Goal: Task Accomplishment & Management: Manage account settings

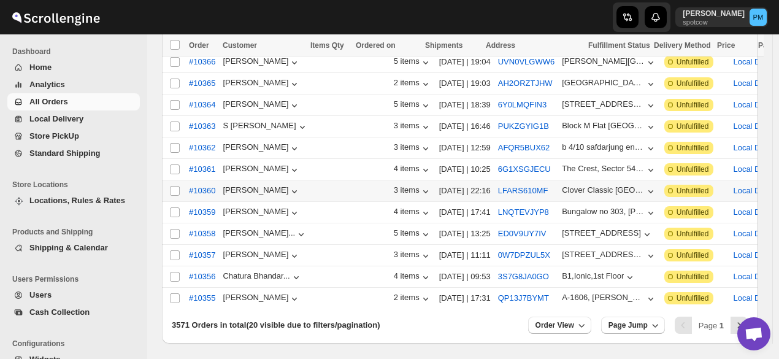
scroll to position [345, 0]
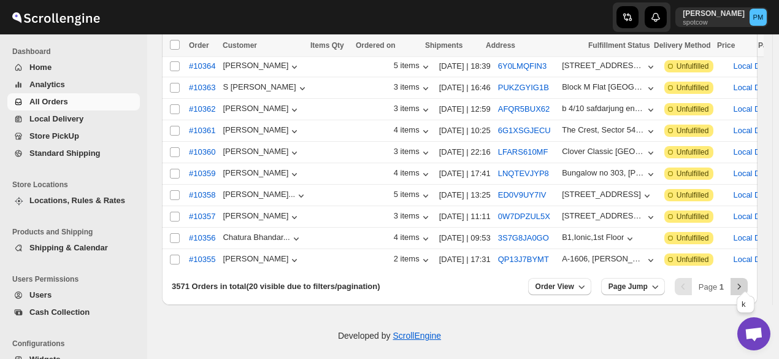
click at [745, 280] on icon "Next" at bounding box center [739, 286] width 12 height 12
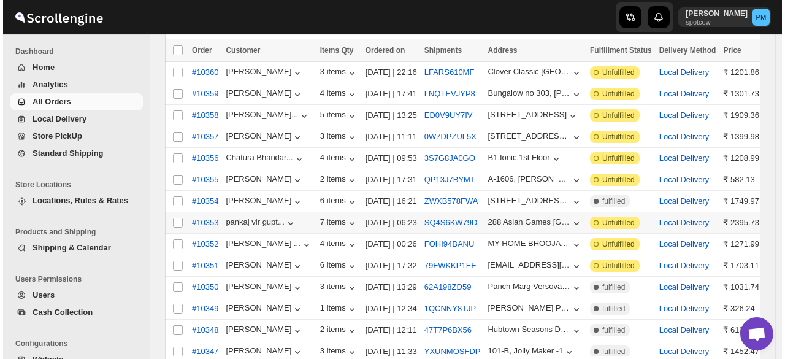
scroll to position [100, 0]
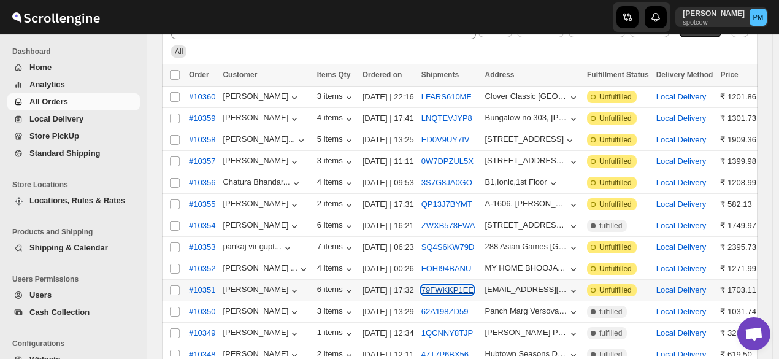
click at [450, 285] on button "79FWKKP1EE" at bounding box center [447, 289] width 52 height 9
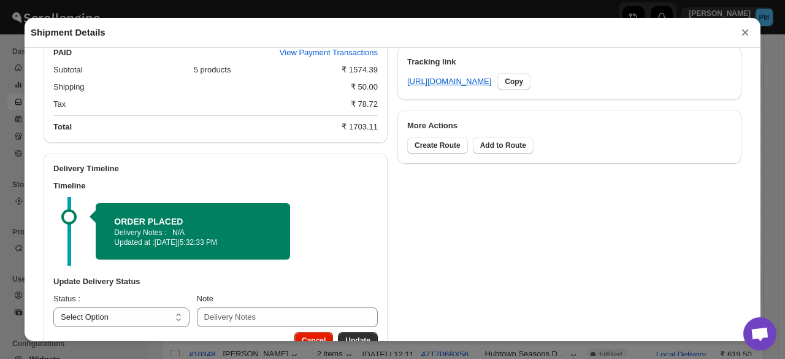
scroll to position [624, 0]
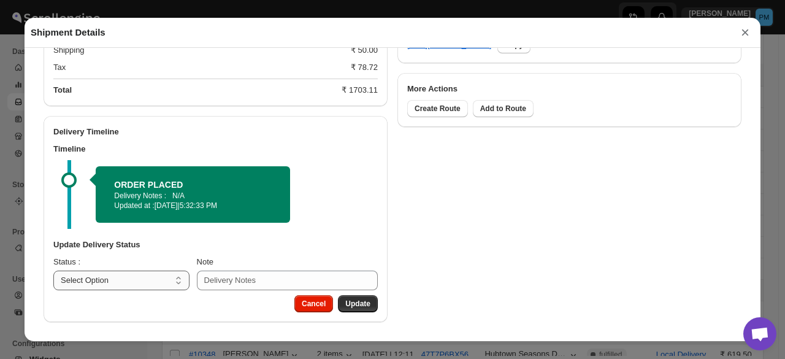
click at [142, 288] on select "Select Option PICKED UP OUT FOR DELIVERY RESCHEDULE DELIVERED CANCELLED" at bounding box center [121, 281] width 136 height 20
select select "PICKED_UP"
click at [53, 271] on select "Select Option PICKED UP OUT FOR DELIVERY RESCHEDULE DELIVERED CANCELLED" at bounding box center [121, 281] width 136 height 20
click at [350, 302] on span "Pick Products" at bounding box center [345, 304] width 49 height 10
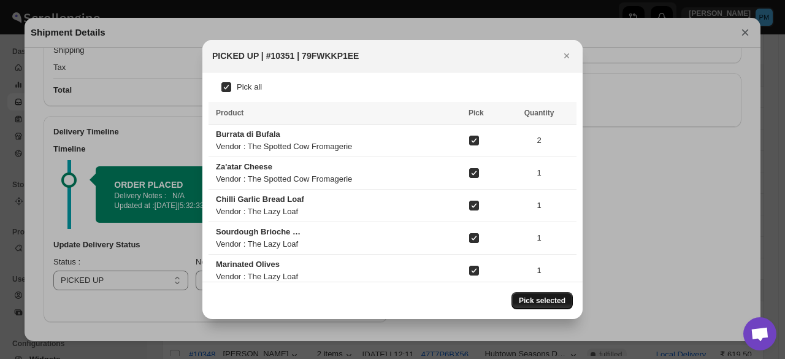
click at [553, 305] on span "Pick selected" at bounding box center [542, 301] width 47 height 10
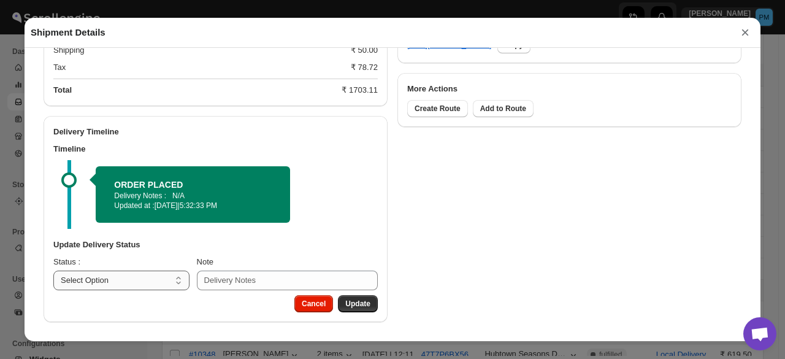
scroll to position [585, 0]
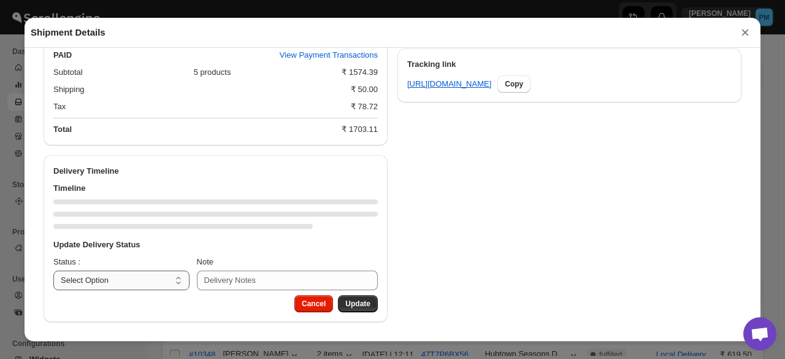
click at [161, 283] on select "Select Option PICKED UP OUT FOR DELIVERY RESCHEDULE DELIVERED CANCELLED" at bounding box center [121, 281] width 136 height 20
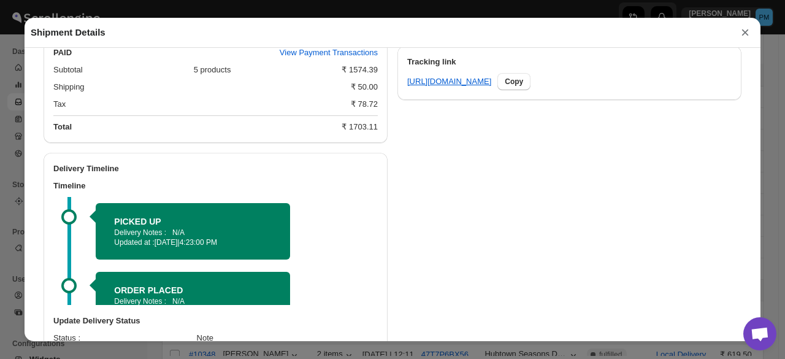
select select "OUT_FOR_DELIVERY"
click at [53, 348] on select "Select Option PICKED UP OUT FOR DELIVERY RESCHEDULE DELIVERED CANCELLED" at bounding box center [121, 357] width 136 height 20
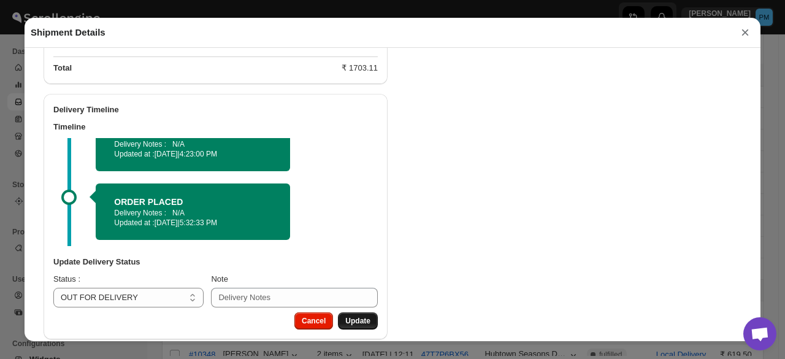
scroll to position [663, 0]
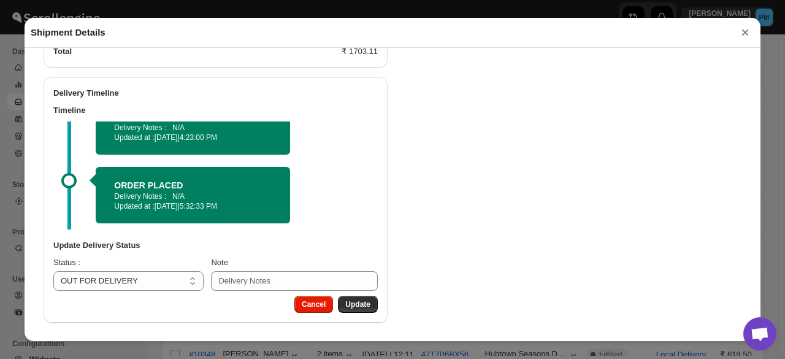
click at [345, 297] on button "Update" at bounding box center [358, 304] width 40 height 17
select select
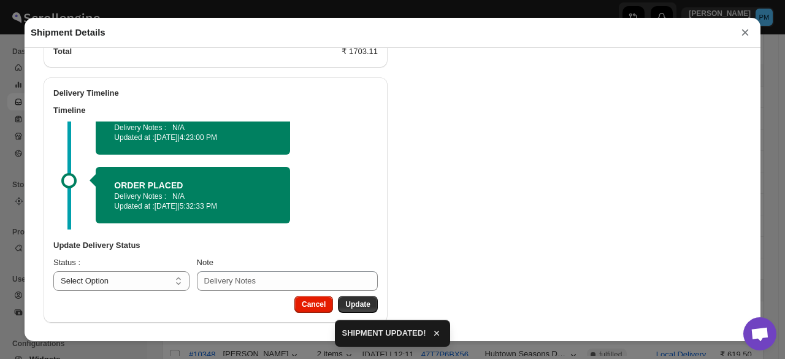
scroll to position [585, 0]
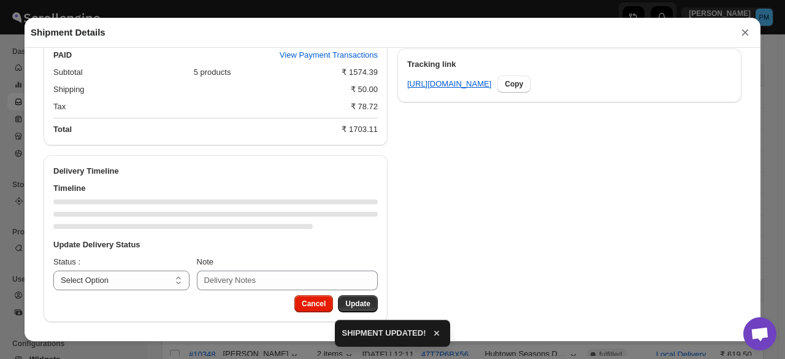
click at [744, 34] on button "×" at bounding box center [745, 32] width 18 height 17
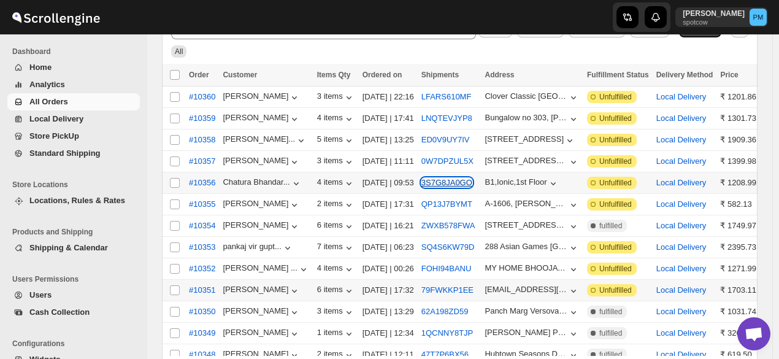
click at [437, 181] on button "3S7G8JA0GO" at bounding box center [446, 182] width 51 height 9
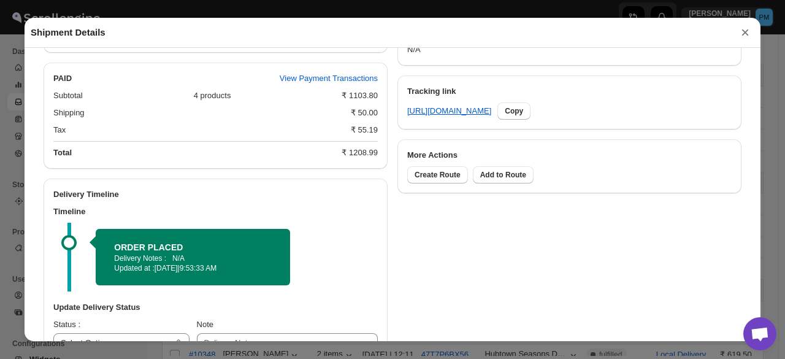
scroll to position [624, 0]
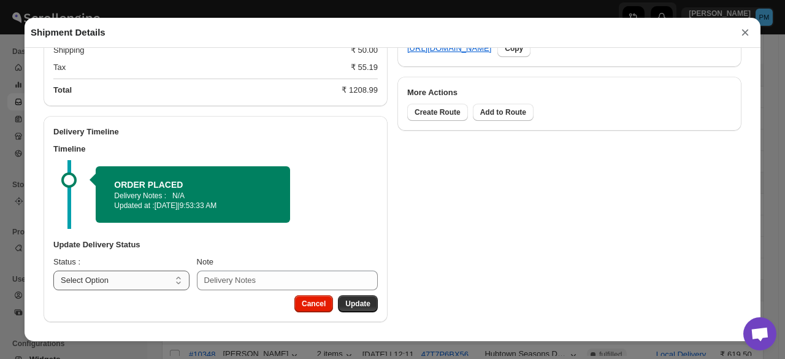
click at [166, 275] on select "Select Option PICKED UP OUT FOR DELIVERY RESCHEDULE DELIVERED CANCELLED" at bounding box center [121, 281] width 136 height 20
select select "PICKED_UP"
click at [53, 271] on select "Select Option PICKED UP OUT FOR DELIVERY RESCHEDULE DELIVERED CANCELLED" at bounding box center [121, 281] width 136 height 20
click at [357, 307] on span "Pick Products" at bounding box center [345, 304] width 49 height 10
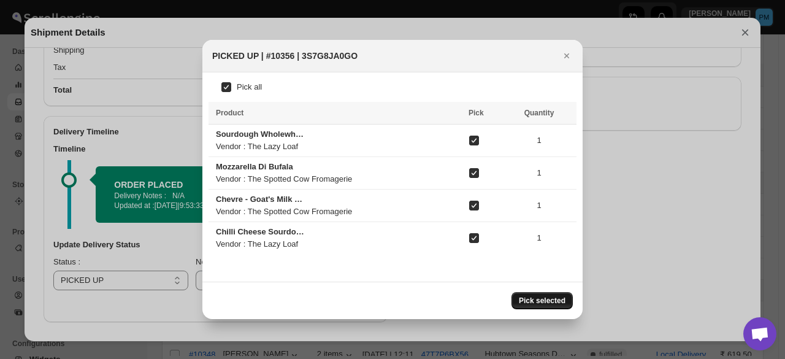
click at [564, 305] on button "Pick selected" at bounding box center [542, 300] width 61 height 17
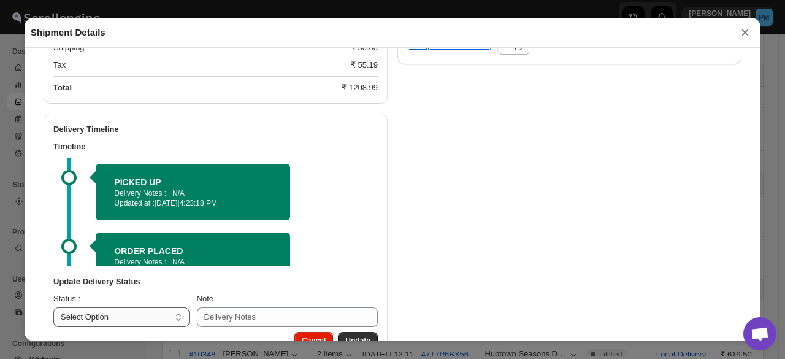
click at [144, 317] on select "Select Option PICKED UP OUT FOR DELIVERY RESCHEDULE DELIVERED CANCELLED" at bounding box center [121, 317] width 136 height 20
select select "OUT_FOR_DELIVERY"
click at [53, 309] on select "Select Option PICKED UP OUT FOR DELIVERY RESCHEDULE DELIVERED CANCELLED" at bounding box center [121, 317] width 136 height 20
click at [367, 337] on button "Update" at bounding box center [358, 340] width 40 height 17
select select
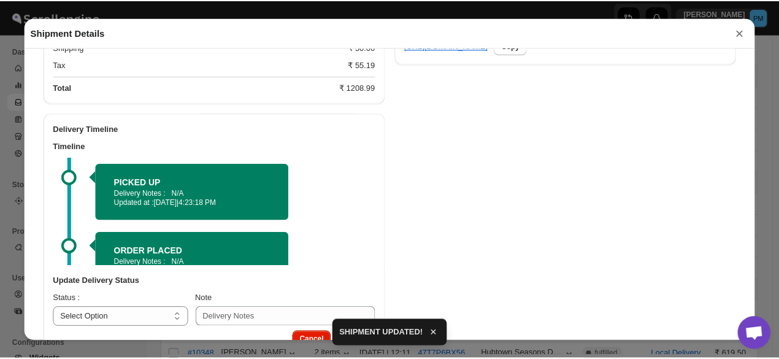
scroll to position [585, 0]
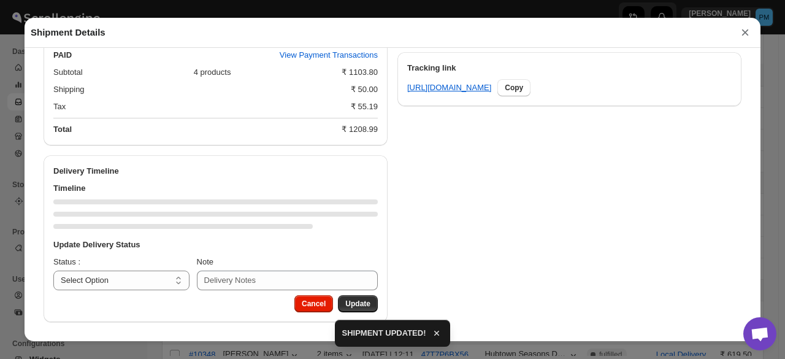
click at [747, 34] on button "×" at bounding box center [745, 32] width 18 height 17
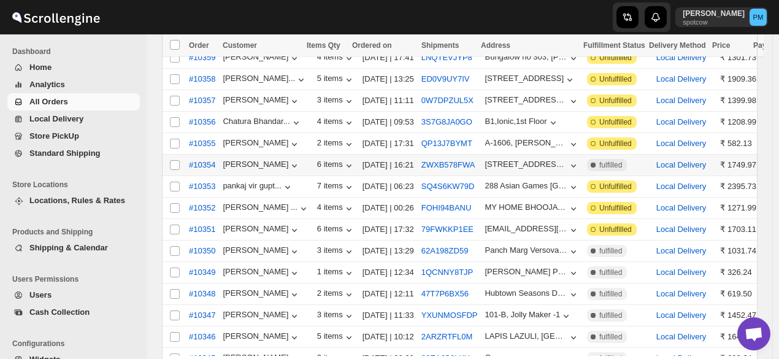
scroll to position [161, 0]
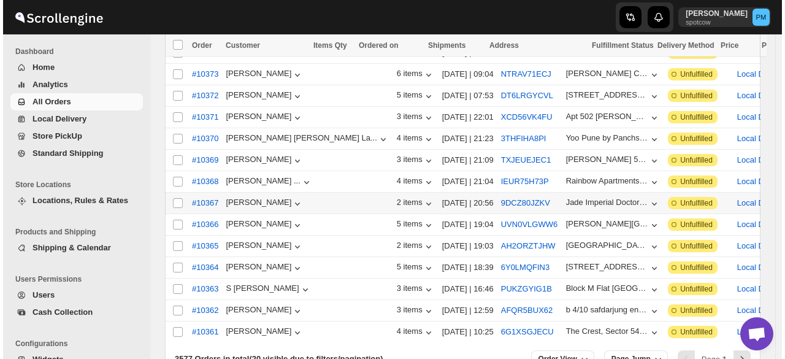
scroll to position [284, 0]
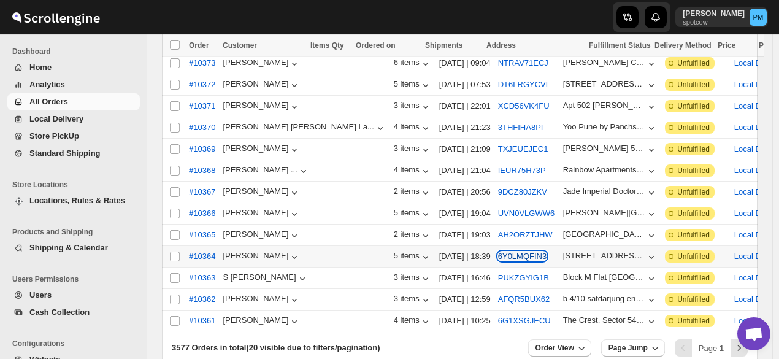
click at [498, 252] on button "6Y0LMQFIN3" at bounding box center [522, 256] width 48 height 9
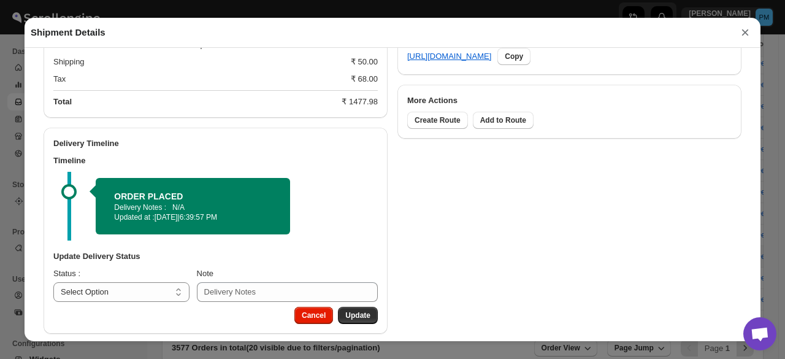
scroll to position [624, 0]
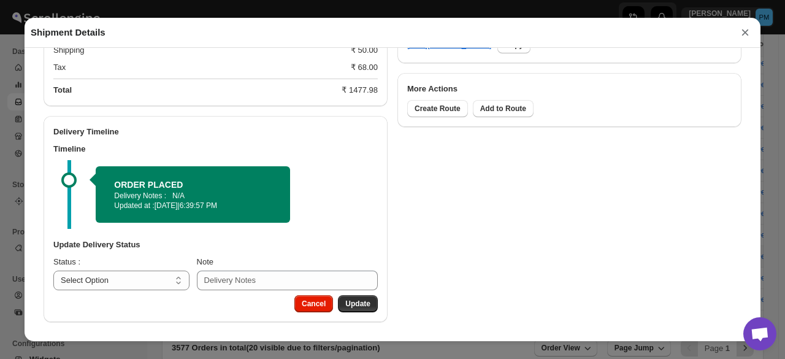
click at [152, 290] on div "Update Delivery Status Status : Select Option PICKED UP OUT FOR DELIVERY RESCHE…" at bounding box center [216, 264] width 344 height 61
click at [155, 279] on select "Select Option PICKED UP OUT FOR DELIVERY RESCHEDULE DELIVERED CANCELLED" at bounding box center [121, 281] width 136 height 20
select select "PICKED_UP"
click at [53, 271] on select "Select Option PICKED UP OUT FOR DELIVERY RESCHEDULE DELIVERED CANCELLED" at bounding box center [121, 281] width 136 height 20
click at [358, 301] on span "Pick Products" at bounding box center [345, 304] width 49 height 10
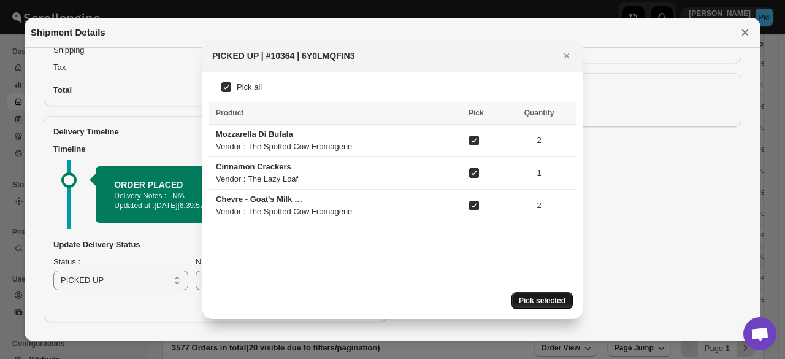
click at [540, 296] on span "Pick selected" at bounding box center [542, 301] width 47 height 10
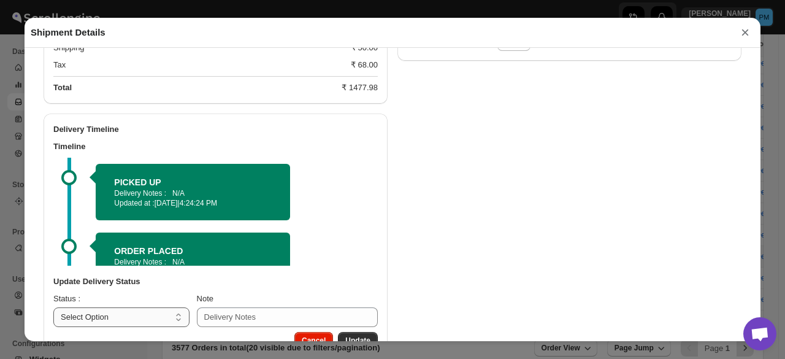
click at [150, 320] on select "Select Option PICKED UP OUT FOR DELIVERY RESCHEDULE DELIVERED CANCELLED" at bounding box center [121, 317] width 136 height 20
select select "OUT_FOR_DELIVERY"
click at [53, 309] on select "Select Option PICKED UP OUT FOR DELIVERY RESCHEDULE DELIVERED CANCELLED" at bounding box center [121, 317] width 136 height 20
click at [365, 335] on button "Update" at bounding box center [358, 340] width 40 height 17
select select
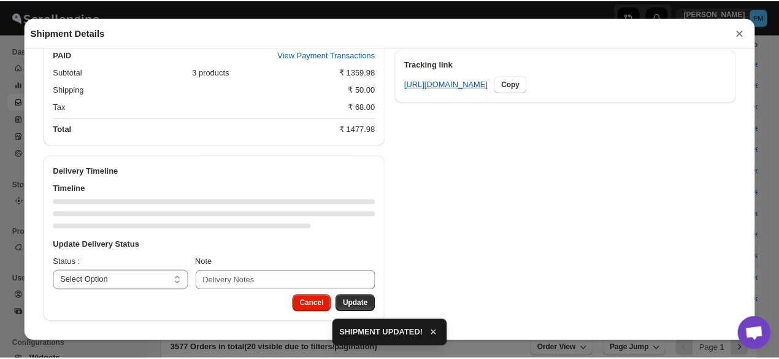
scroll to position [585, 0]
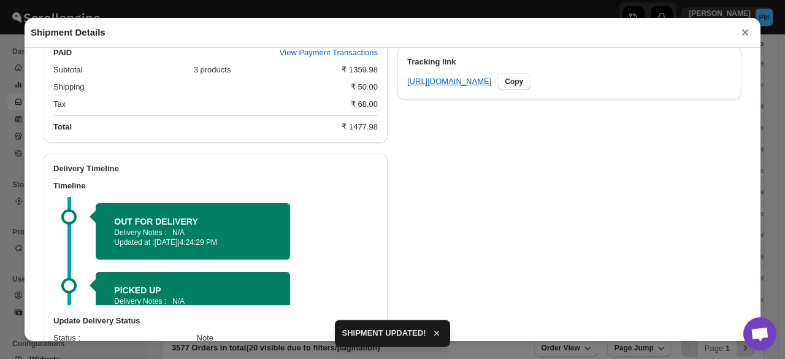
click at [745, 34] on button "×" at bounding box center [745, 32] width 18 height 17
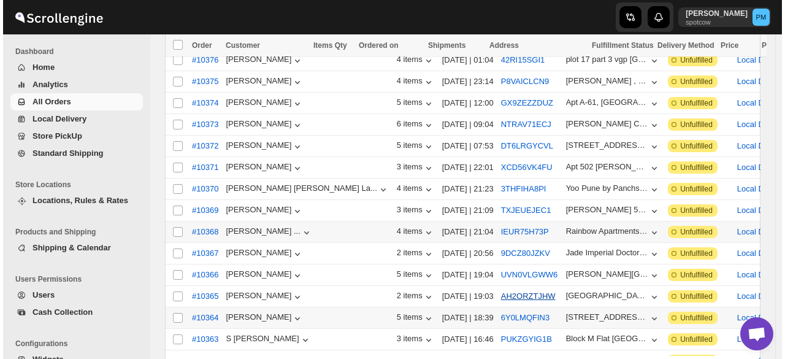
scroll to position [161, 0]
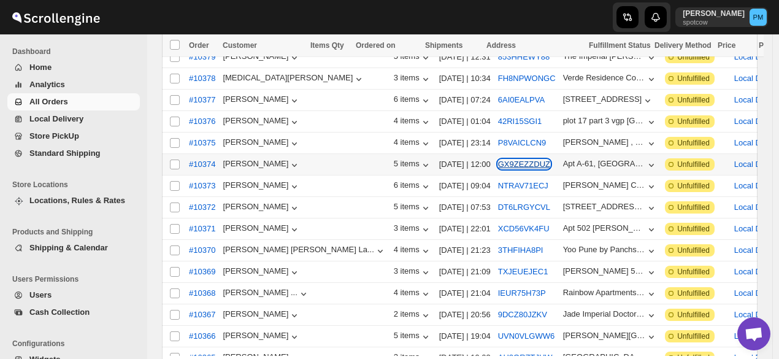
click at [498, 159] on button "GX9ZEZZDUZ" at bounding box center [524, 163] width 52 height 9
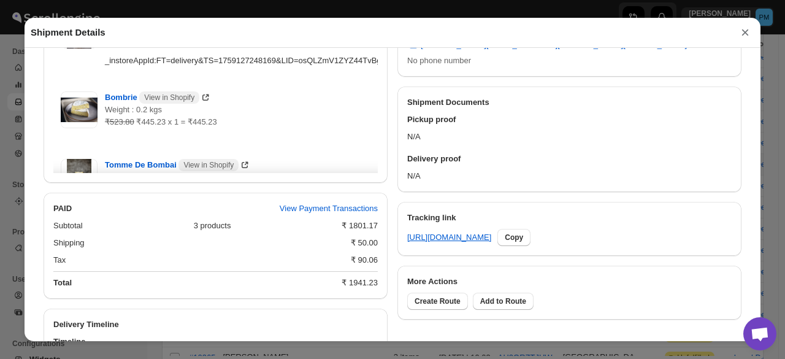
scroll to position [585, 0]
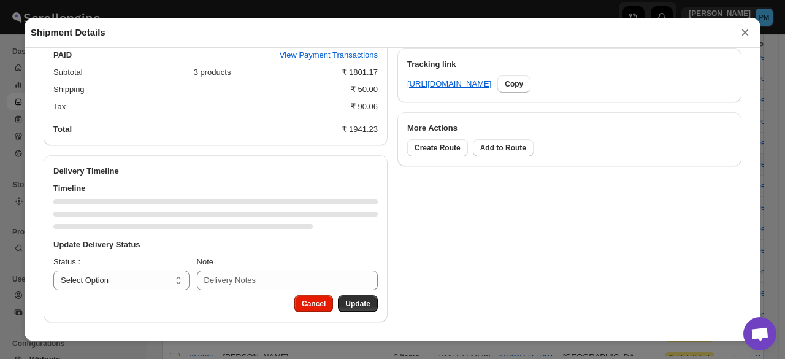
click at [134, 251] on h3 "Update Delivery Status" at bounding box center [215, 245] width 325 height 12
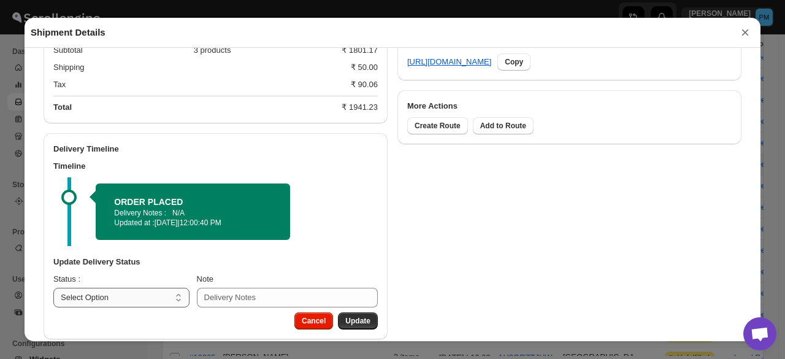
scroll to position [624, 0]
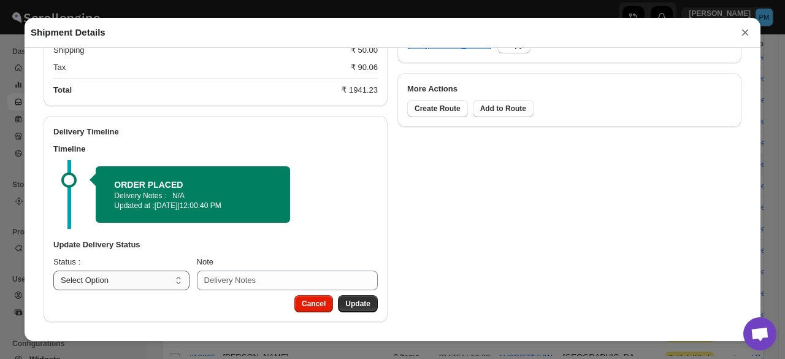
click at [145, 275] on select "Select Option PICKED UP OUT FOR DELIVERY RESCHEDULE DELIVERED CANCELLED" at bounding box center [121, 281] width 136 height 20
drag, startPoint x: 143, startPoint y: 279, endPoint x: 144, endPoint y: 272, distance: 6.8
click at [143, 279] on select "Select Option PICKED UP OUT FOR DELIVERY RESCHEDULE DELIVERED CANCELLED" at bounding box center [121, 281] width 136 height 20
select select "PICKED_UP"
click at [53, 271] on select "Select Option PICKED UP OUT FOR DELIVERY RESCHEDULE DELIVERED CANCELLED" at bounding box center [121, 281] width 136 height 20
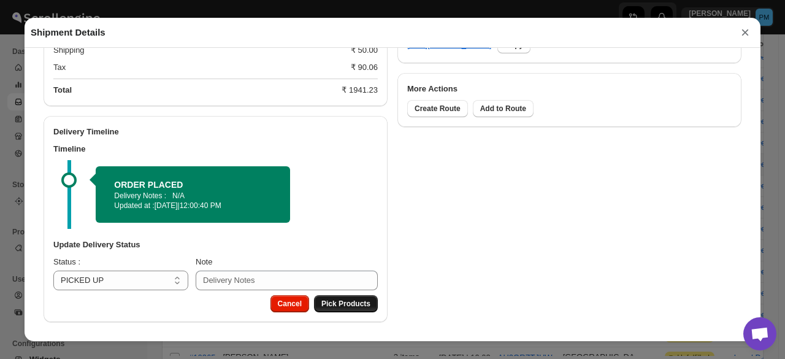
click at [350, 300] on span "Pick Products" at bounding box center [345, 304] width 49 height 10
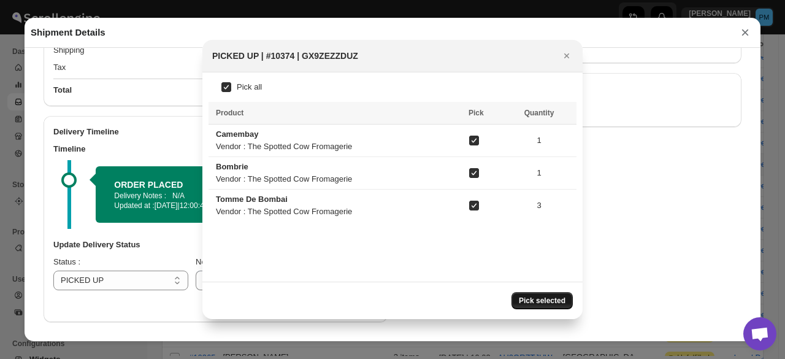
click at [556, 296] on span "Pick selected" at bounding box center [542, 301] width 47 height 10
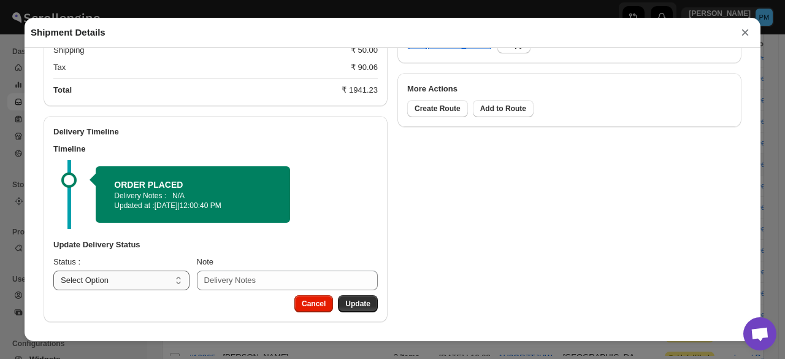
scroll to position [585, 0]
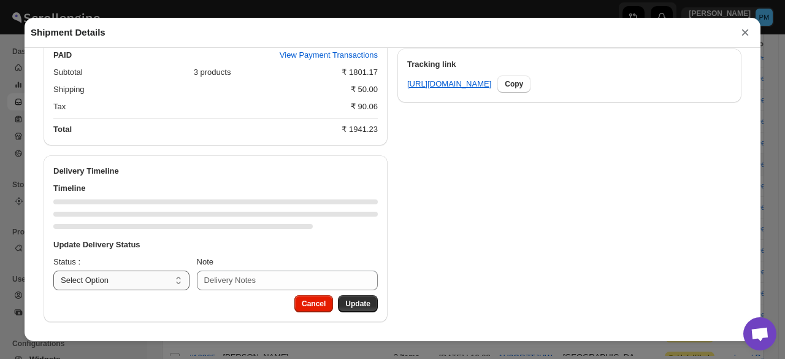
click at [140, 284] on select "Select Option PICKED UP OUT FOR DELIVERY RESCHEDULE DELIVERED CANCELLED" at bounding box center [121, 281] width 136 height 20
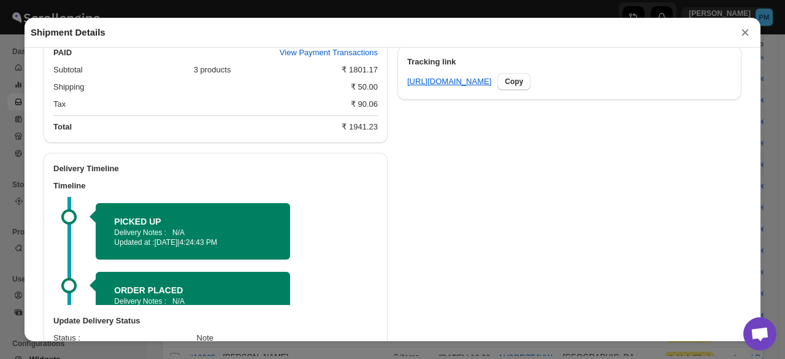
select select "OUT_FOR_DELIVERY"
click at [53, 348] on select "Select Option PICKED UP OUT FOR DELIVERY RESCHEDULE DELIVERED CANCELLED" at bounding box center [121, 357] width 136 height 20
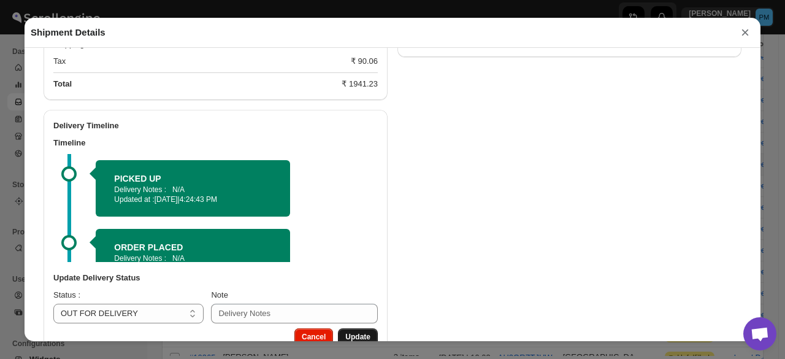
scroll to position [663, 0]
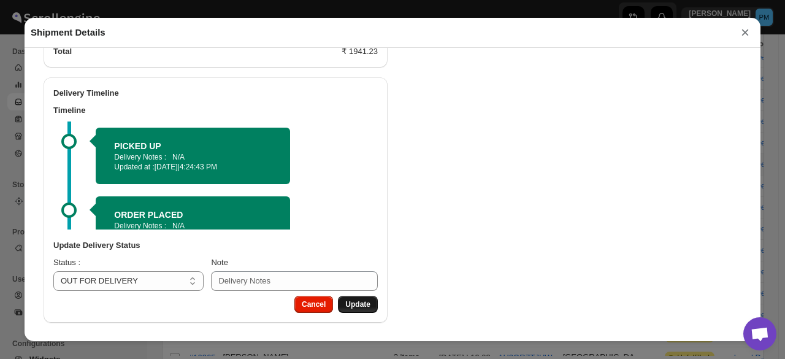
click at [356, 301] on span "Update" at bounding box center [357, 304] width 25 height 10
select select
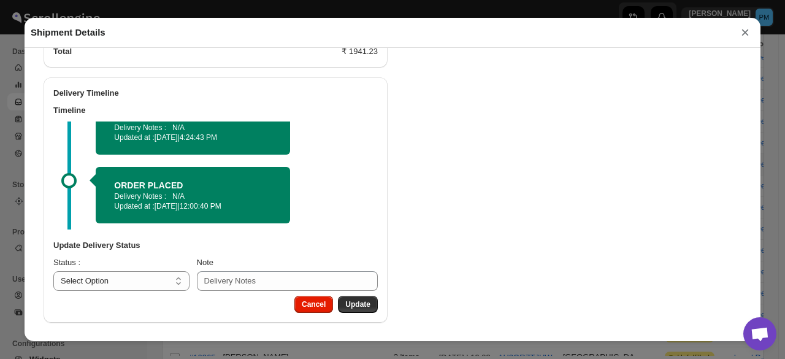
scroll to position [0, 0]
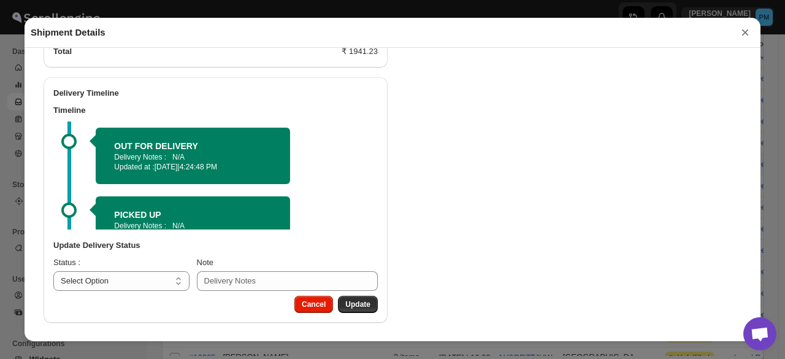
click at [747, 36] on button "×" at bounding box center [745, 32] width 18 height 17
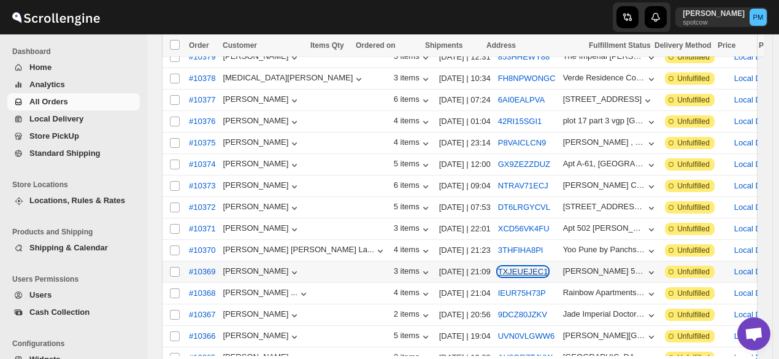
click at [498, 267] on button "TXJEUEJEC1" at bounding box center [523, 271] width 50 height 9
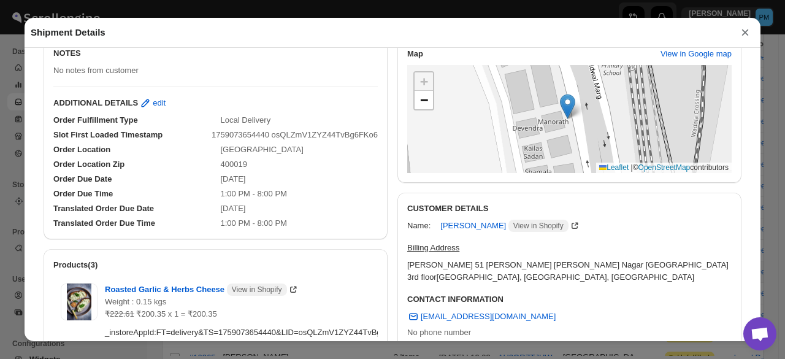
scroll to position [585, 0]
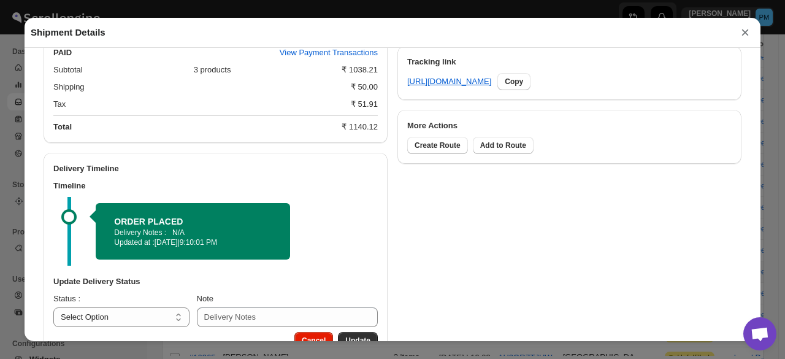
click at [151, 273] on div "Update Delivery Status Status : Select Option PICKED UP OUT FOR DELIVERY RESCHE…" at bounding box center [216, 301] width 344 height 61
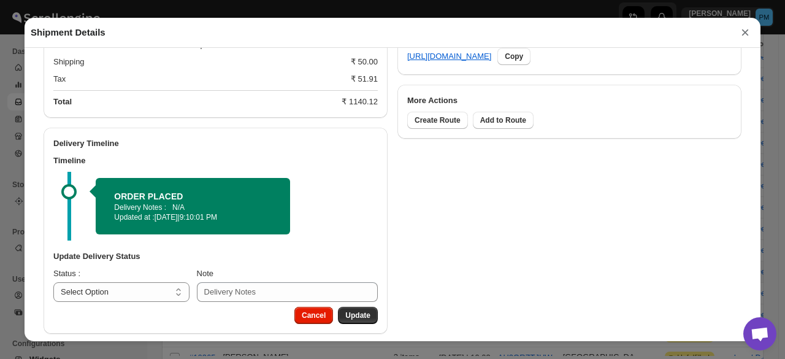
scroll to position [624, 0]
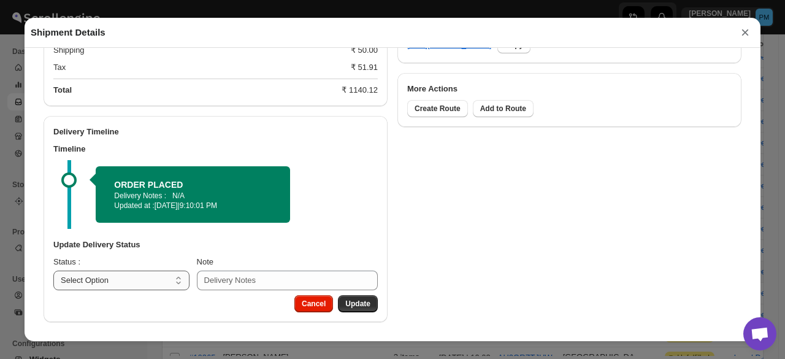
click at [159, 280] on select "Select Option PICKED UP OUT FOR DELIVERY RESCHEDULE DELIVERED CANCELLED" at bounding box center [121, 281] width 136 height 20
select select "PICKED_UP"
click at [53, 271] on select "Select Option PICKED UP OUT FOR DELIVERY RESCHEDULE DELIVERED CANCELLED" at bounding box center [121, 281] width 136 height 20
click at [355, 298] on button "Pick Products" at bounding box center [346, 303] width 64 height 17
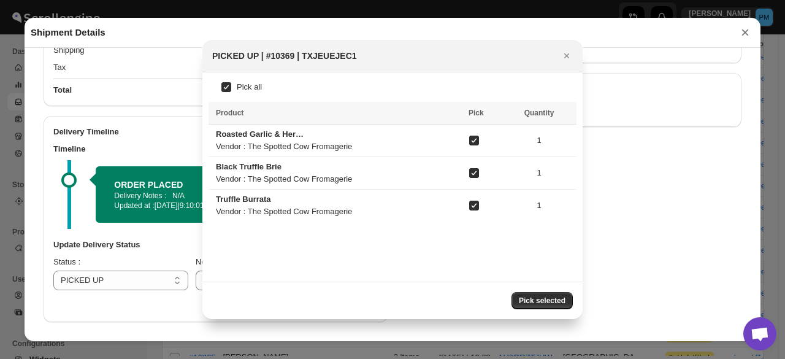
click at [533, 299] on span "Pick selected" at bounding box center [542, 301] width 47 height 10
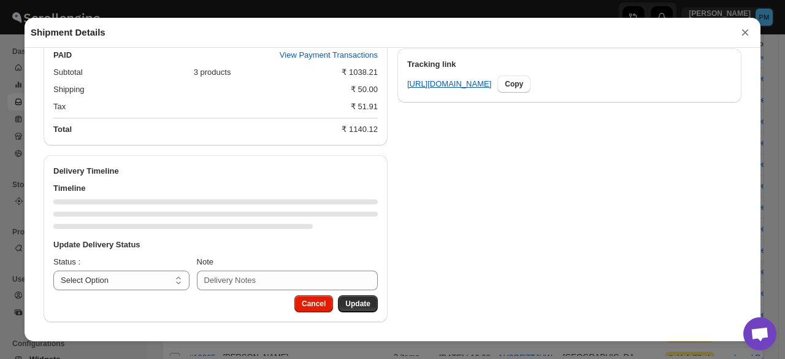
scroll to position [585, 0]
click at [148, 282] on div "Delivery Timeline Timeline Update Delivery Status Status : Select Option PICKED…" at bounding box center [216, 238] width 344 height 167
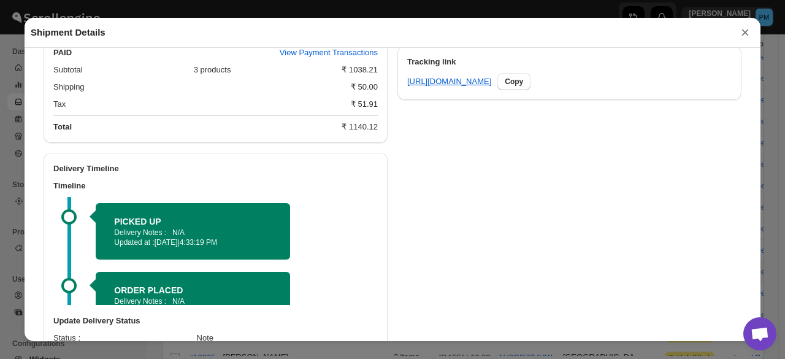
select select "OUT_FOR_DELIVERY"
drag, startPoint x: 148, startPoint y: 282, endPoint x: 157, endPoint y: 247, distance: 36.0
click at [53, 348] on select "Select Option PICKED UP OUT FOR DELIVERY RESCHEDULE DELIVERED CANCELLED" at bounding box center [121, 357] width 136 height 20
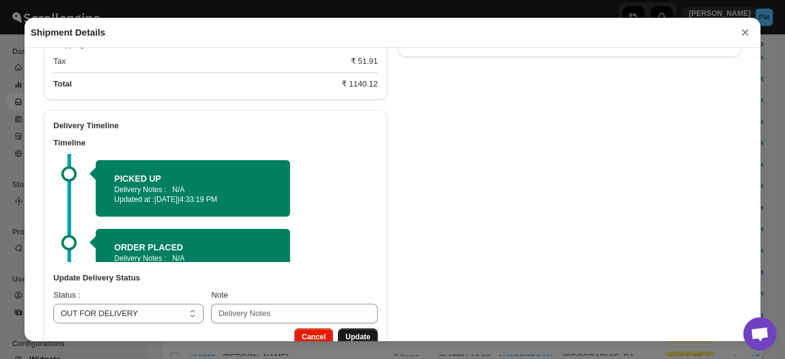
scroll to position [663, 0]
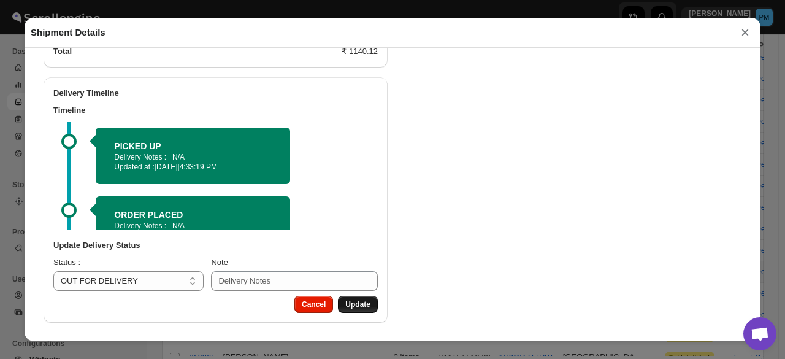
click at [355, 302] on span "Update" at bounding box center [357, 304] width 25 height 10
select select
click at [747, 36] on button "×" at bounding box center [745, 32] width 18 height 17
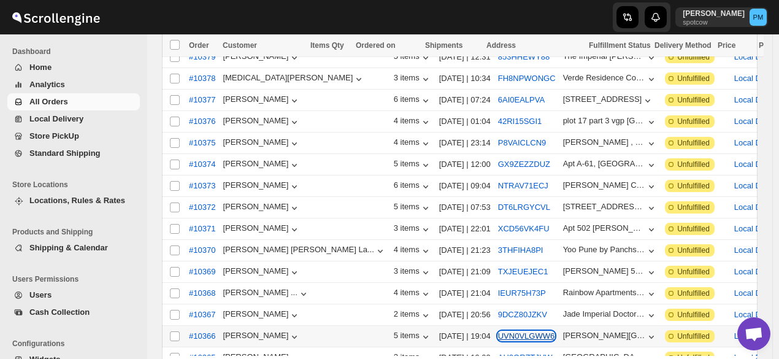
click at [498, 331] on button "UVN0VLGWW6" at bounding box center [526, 335] width 56 height 9
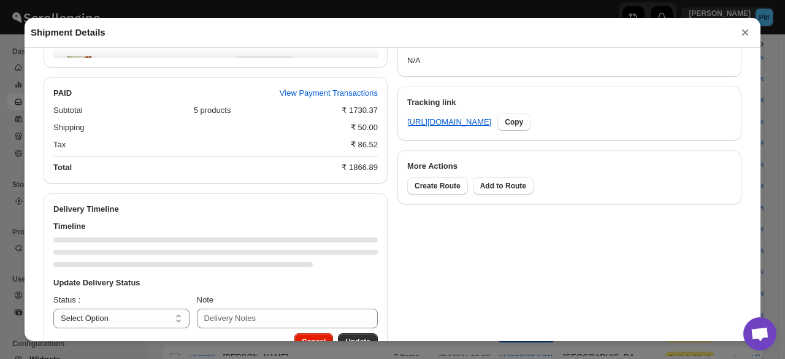
scroll to position [585, 0]
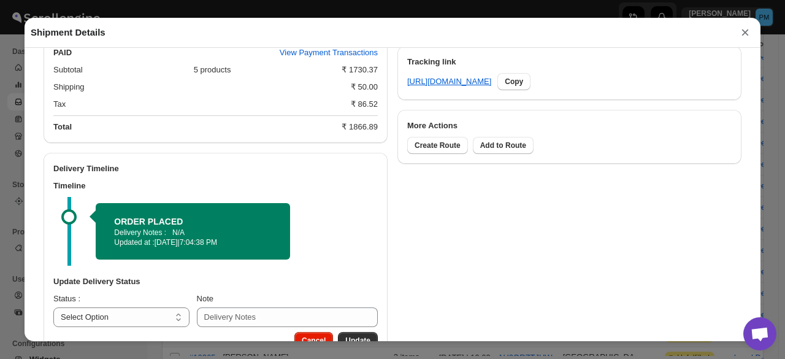
click at [161, 288] on h3 "Update Delivery Status" at bounding box center [215, 281] width 325 height 12
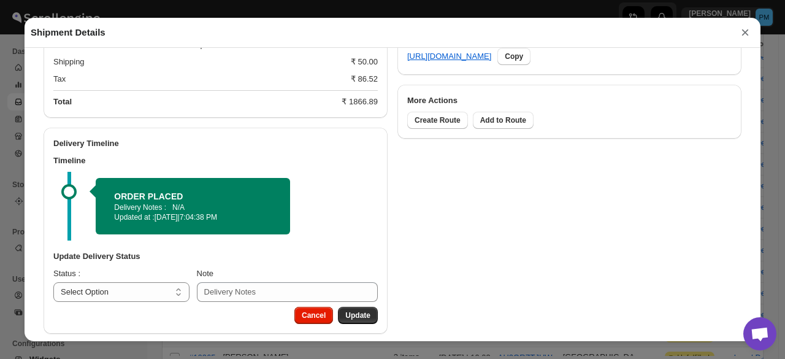
scroll to position [624, 0]
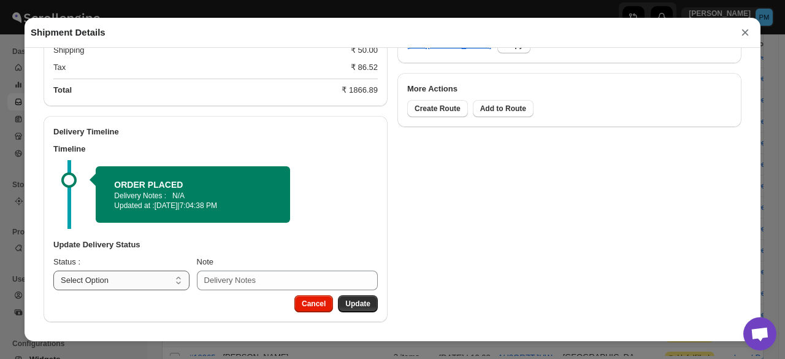
click at [163, 282] on select "Select Option PICKED UP OUT FOR DELIVERY RESCHEDULE DELIVERED CANCELLED" at bounding box center [121, 281] width 136 height 20
click at [161, 282] on select "Select Option PICKED UP OUT FOR DELIVERY RESCHEDULE DELIVERED CANCELLED" at bounding box center [121, 281] width 136 height 20
select select "PICKED_UP"
click at [53, 271] on select "Select Option PICKED UP OUT FOR DELIVERY RESCHEDULE DELIVERED CANCELLED" at bounding box center [121, 281] width 136 height 20
click at [351, 308] on span "Pick Products" at bounding box center [345, 304] width 49 height 10
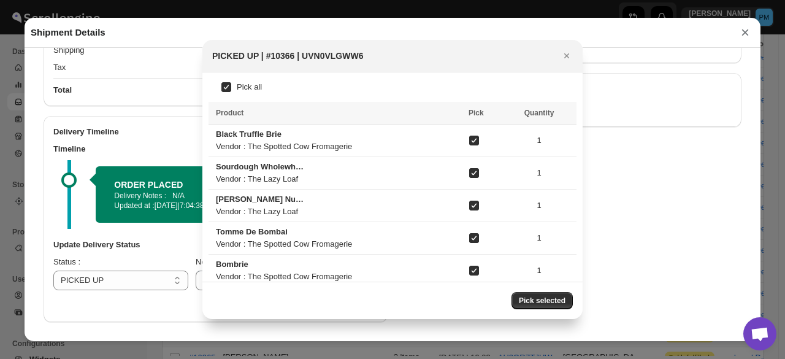
click at [564, 302] on span "Pick selected" at bounding box center [542, 301] width 47 height 10
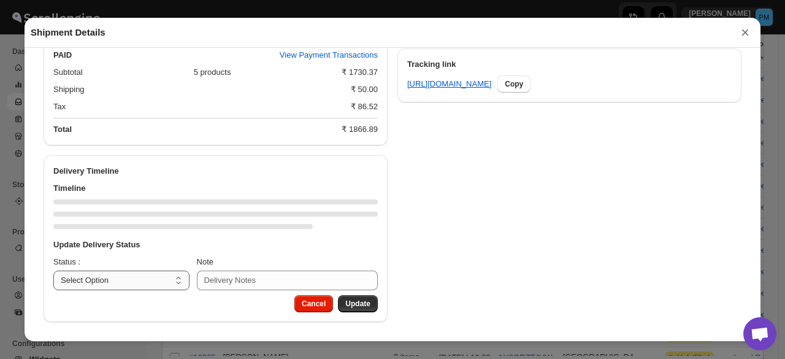
scroll to position [585, 0]
click at [159, 282] on select "Select Option PICKED UP OUT FOR DELIVERY RESCHEDULE DELIVERED CANCELLED" at bounding box center [121, 281] width 136 height 20
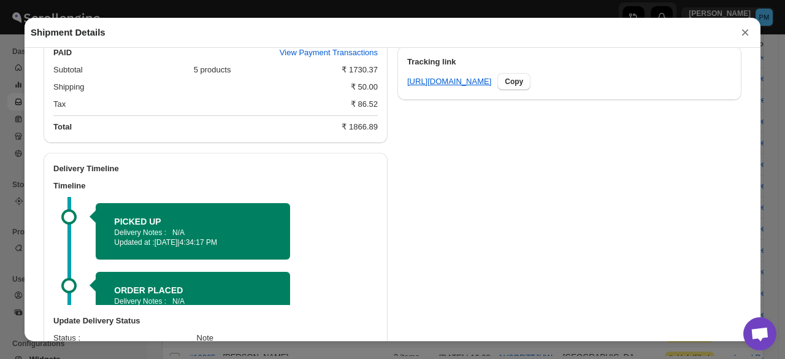
select select "OUT_FOR_DELIVERY"
click at [53, 348] on select "Select Option PICKED UP OUT FOR DELIVERY RESCHEDULE DELIVERED CANCELLED" at bounding box center [121, 357] width 136 height 20
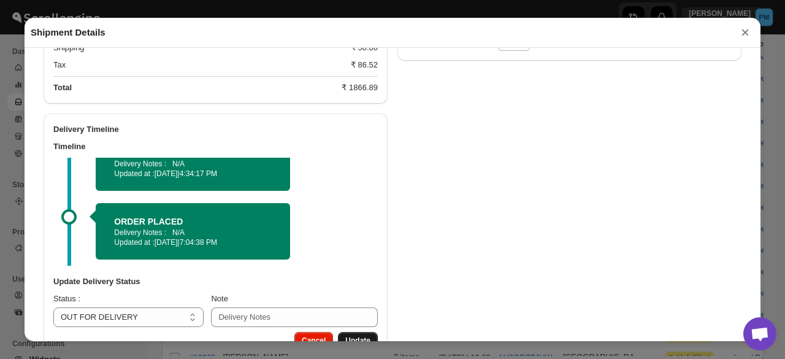
scroll to position [663, 0]
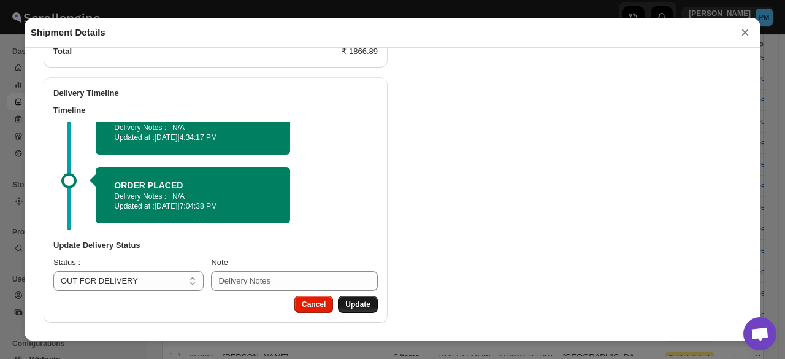
click at [351, 306] on span "Update" at bounding box center [357, 304] width 25 height 10
select select
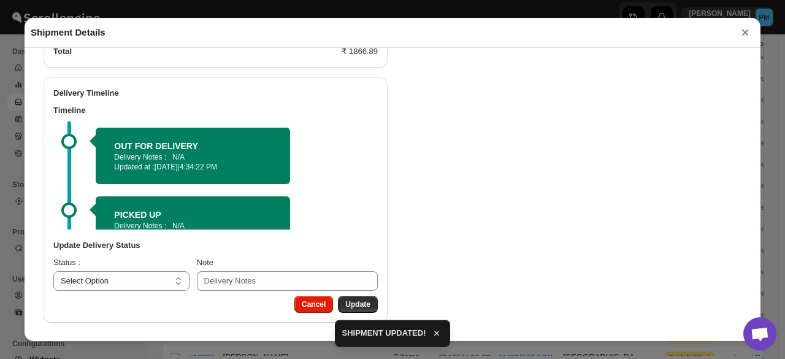
click at [745, 33] on button "×" at bounding box center [745, 32] width 18 height 17
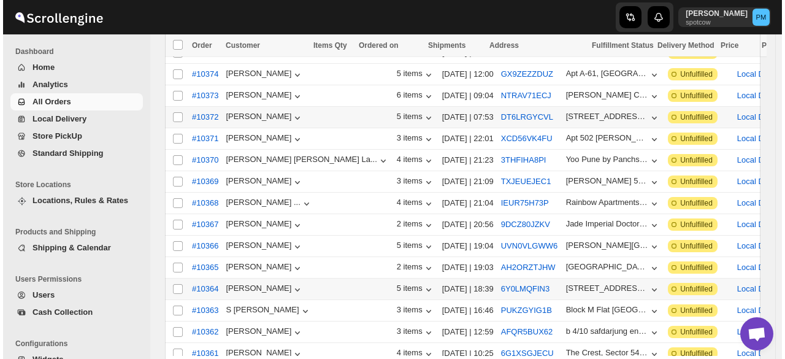
scroll to position [284, 0]
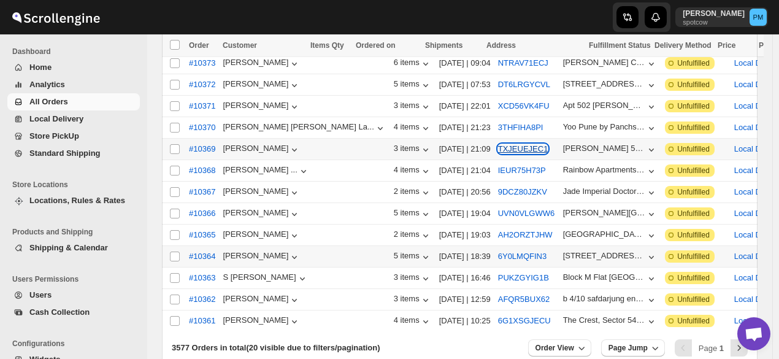
click at [498, 144] on button "TXJEUEJEC1" at bounding box center [523, 148] width 50 height 9
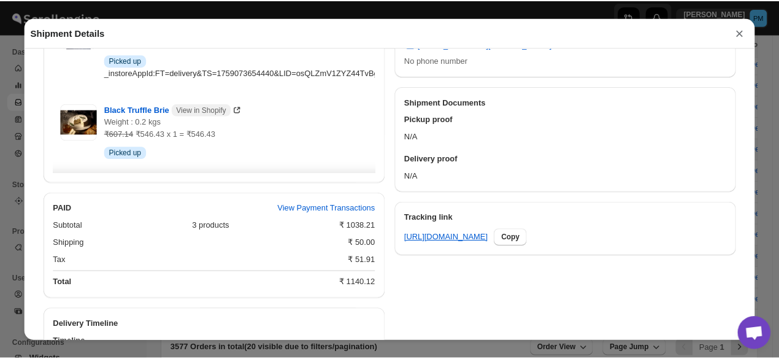
scroll to position [663, 0]
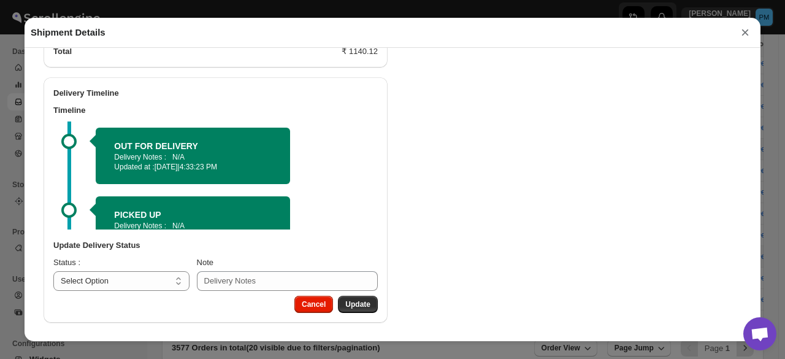
click at [742, 33] on button "×" at bounding box center [745, 32] width 18 height 17
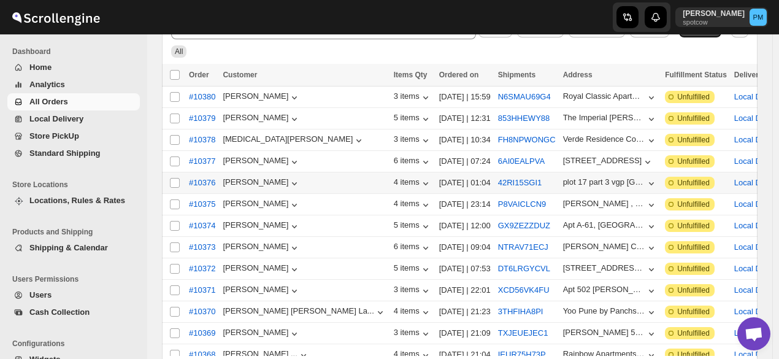
scroll to position [345, 0]
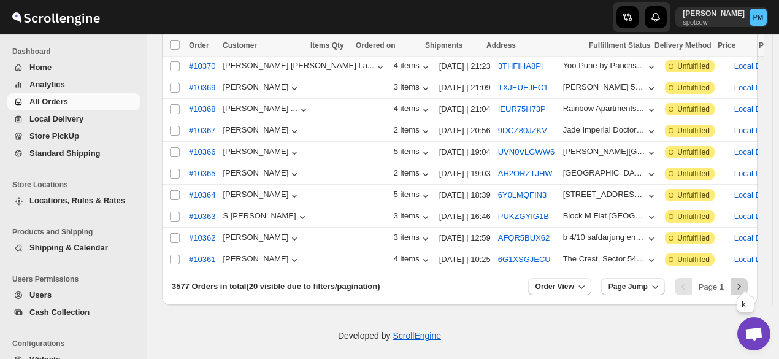
click at [745, 280] on icon "Next" at bounding box center [739, 286] width 12 height 12
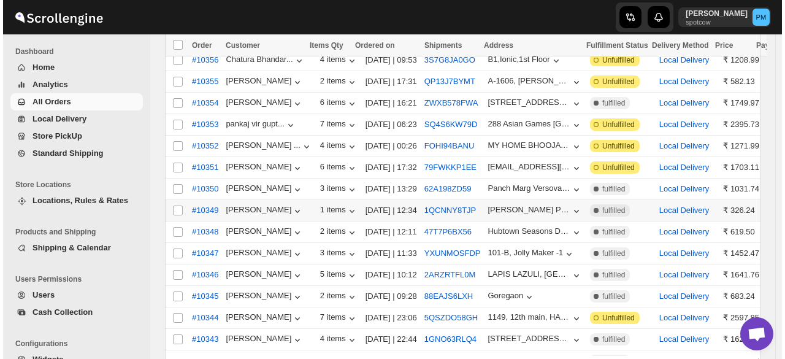
scroll to position [161, 0]
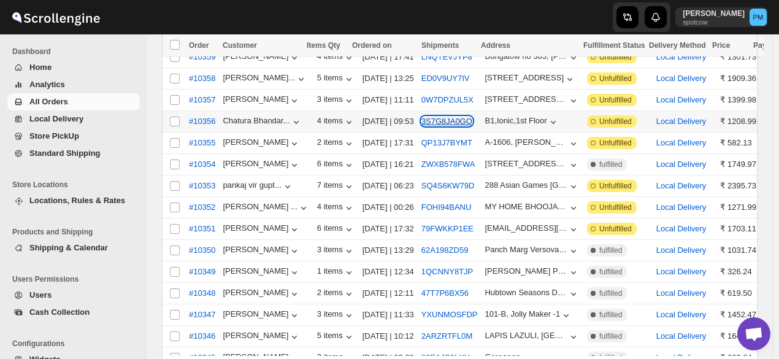
click at [456, 118] on button "3S7G8JA0GO" at bounding box center [446, 121] width 51 height 9
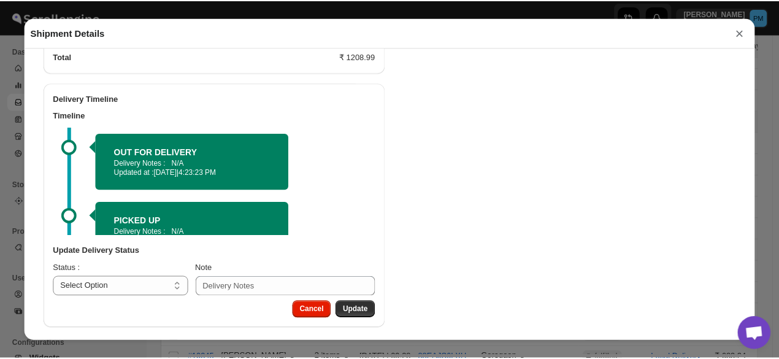
scroll to position [663, 0]
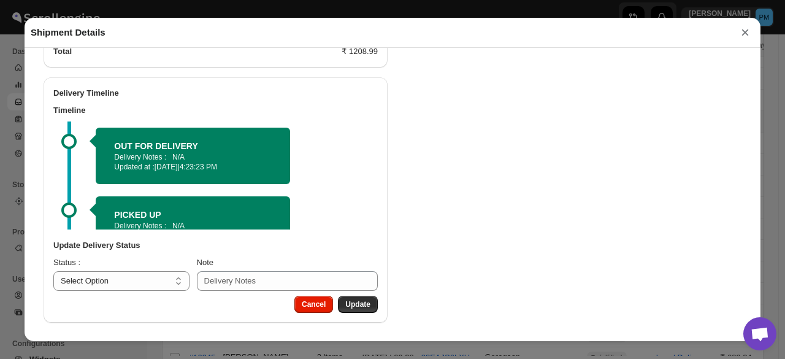
click at [742, 31] on button "×" at bounding box center [745, 32] width 18 height 17
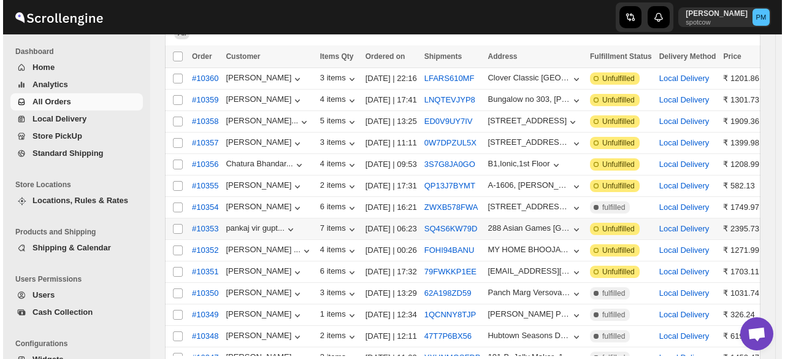
scroll to position [100, 0]
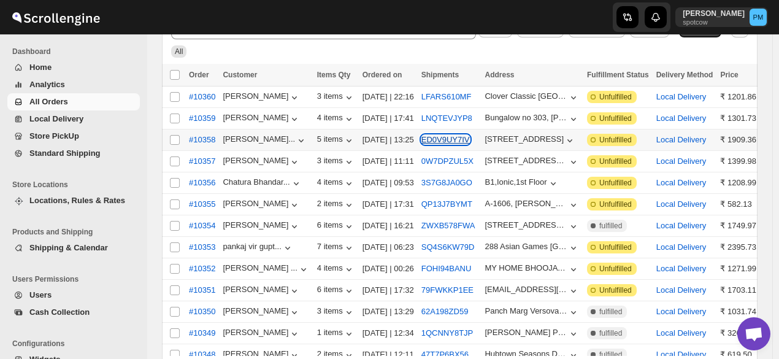
click at [457, 139] on button "ED0V9UY7IV" at bounding box center [445, 139] width 48 height 9
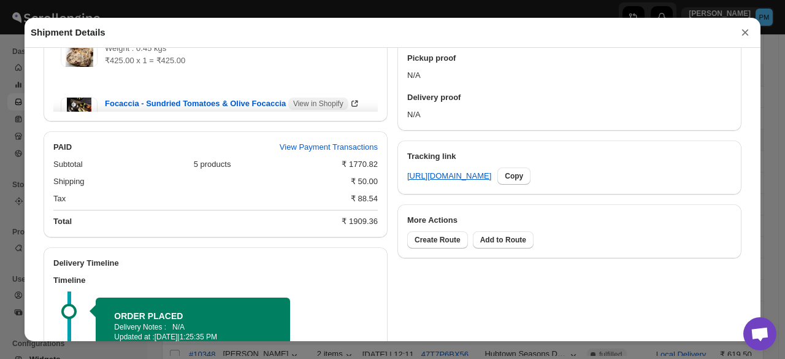
scroll to position [624, 0]
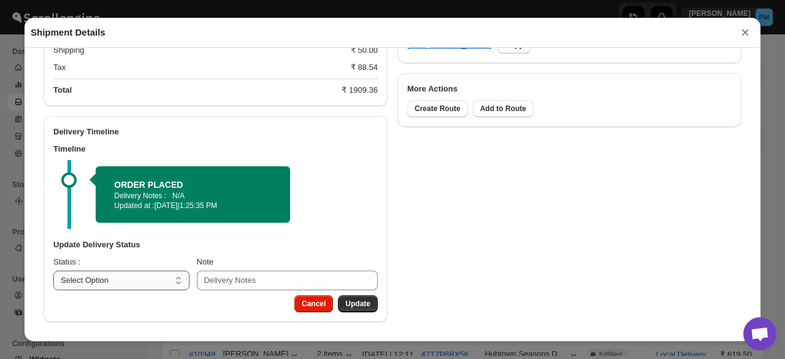
click at [156, 273] on select "Select Option PICKED UP OUT FOR DELIVERY RESCHEDULE DELIVERED CANCELLED" at bounding box center [121, 281] width 136 height 20
click at [156, 277] on select "Select Option PICKED UP OUT FOR DELIVERY RESCHEDULE DELIVERED CANCELLED" at bounding box center [121, 281] width 136 height 20
select select "PICKED_UP"
click at [53, 271] on select "Select Option PICKED UP OUT FOR DELIVERY RESCHEDULE DELIVERED CANCELLED" at bounding box center [121, 281] width 136 height 20
click at [347, 304] on span "Pick Products" at bounding box center [345, 304] width 49 height 10
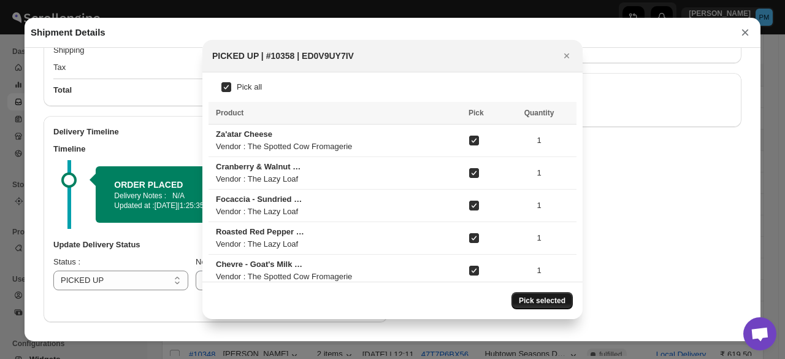
click at [548, 299] on span "Pick selected" at bounding box center [542, 301] width 47 height 10
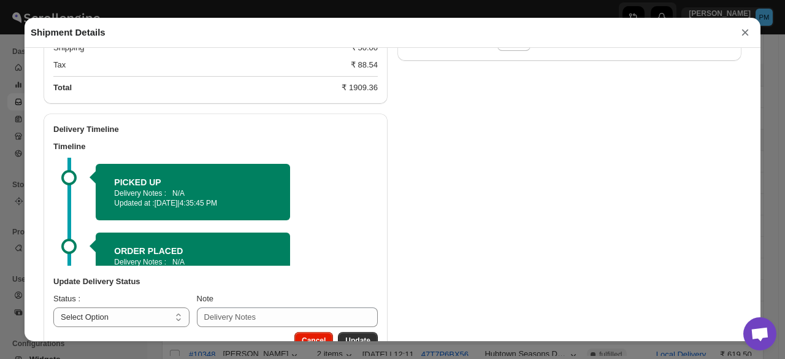
scroll to position [29, 0]
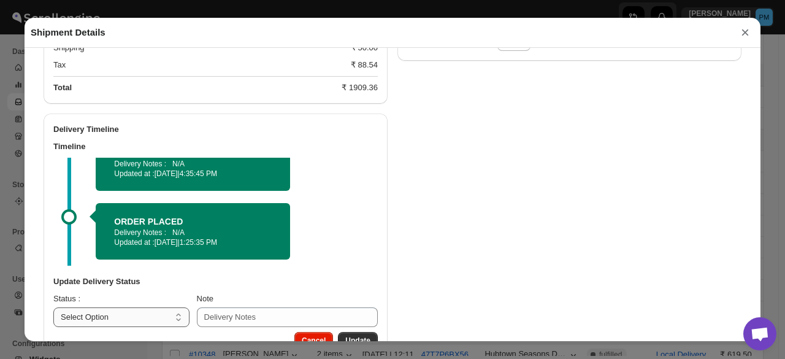
click at [151, 316] on select "Select Option PICKED UP OUT FOR DELIVERY RESCHEDULE DELIVERED CANCELLED" at bounding box center [121, 317] width 136 height 20
select select "OUT_FOR_DELIVERY"
click at [53, 309] on select "Select Option PICKED UP OUT FOR DELIVERY RESCHEDULE DELIVERED CANCELLED" at bounding box center [121, 317] width 136 height 20
click at [355, 331] on div "Cancel Update" at bounding box center [334, 338] width 88 height 22
click at [355, 339] on span "Update" at bounding box center [357, 341] width 25 height 10
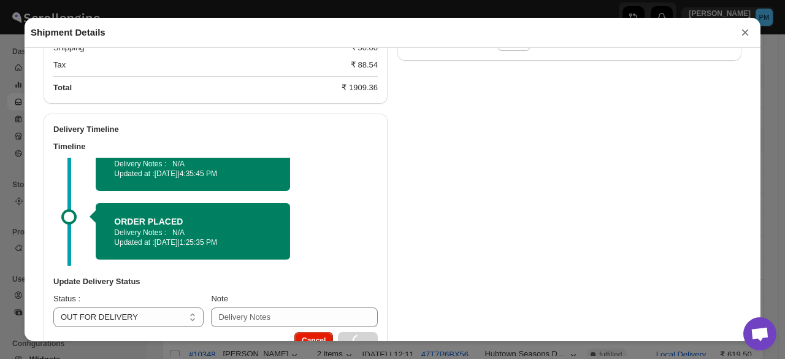
select select
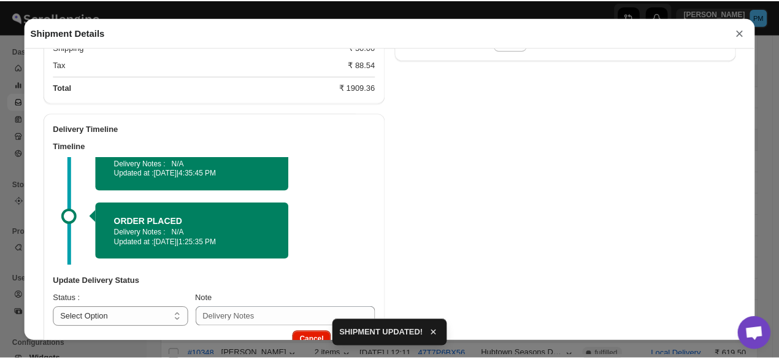
scroll to position [585, 0]
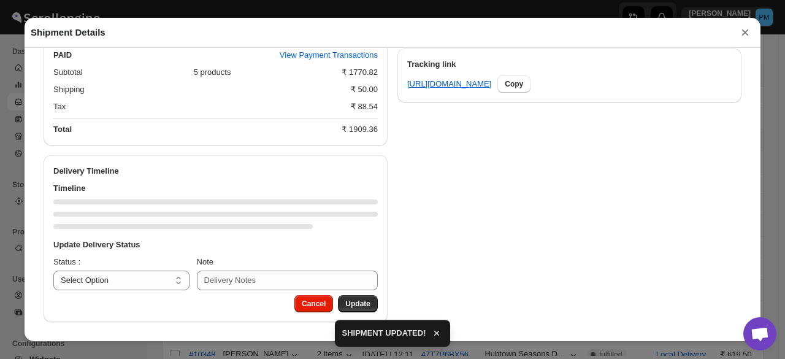
click at [747, 39] on button "×" at bounding box center [745, 32] width 18 height 17
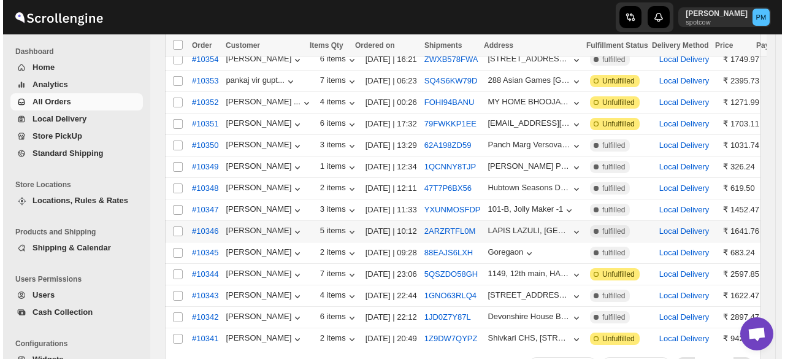
scroll to position [345, 0]
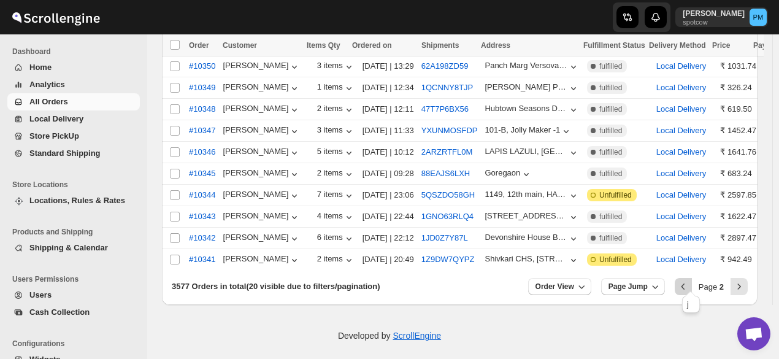
click at [687, 286] on button "Previous" at bounding box center [683, 286] width 17 height 17
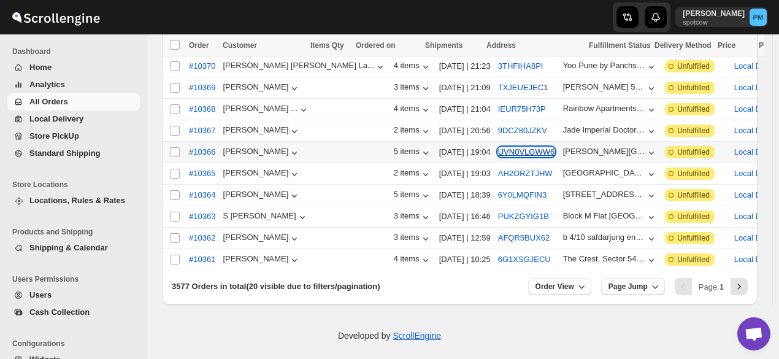
click at [498, 147] on button "UVN0VLGWW6" at bounding box center [526, 151] width 56 height 9
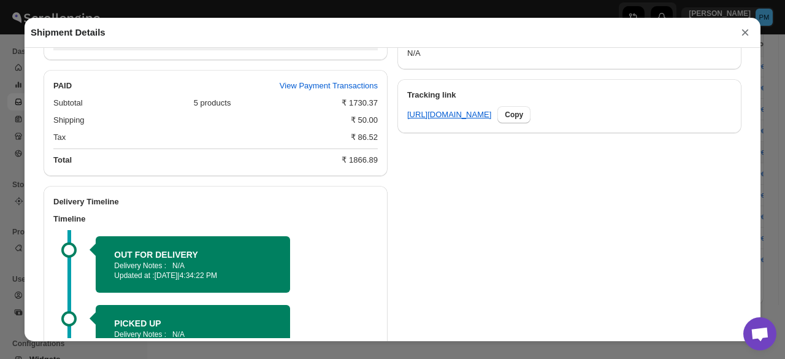
scroll to position [663, 0]
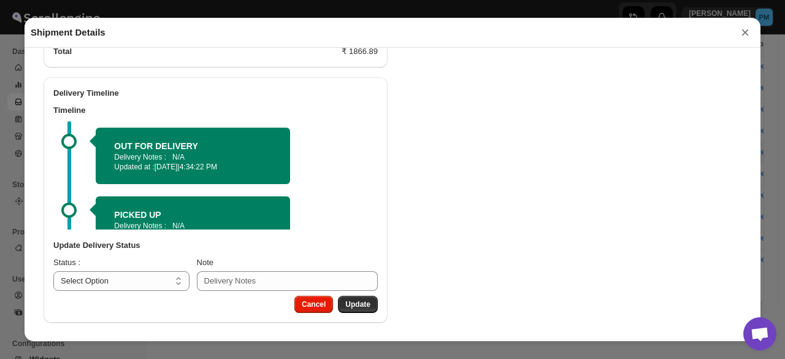
click at [743, 35] on button "×" at bounding box center [745, 32] width 18 height 17
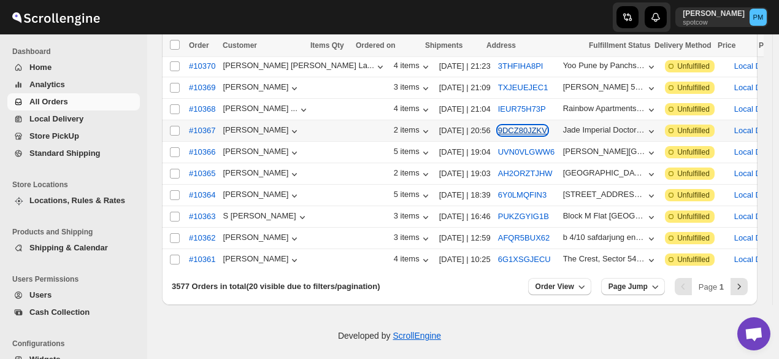
click at [498, 126] on button "9DCZ80JZKV" at bounding box center [522, 130] width 49 height 9
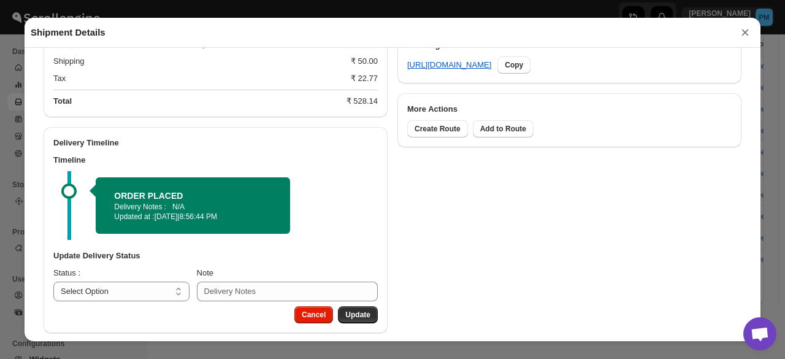
scroll to position [616, 0]
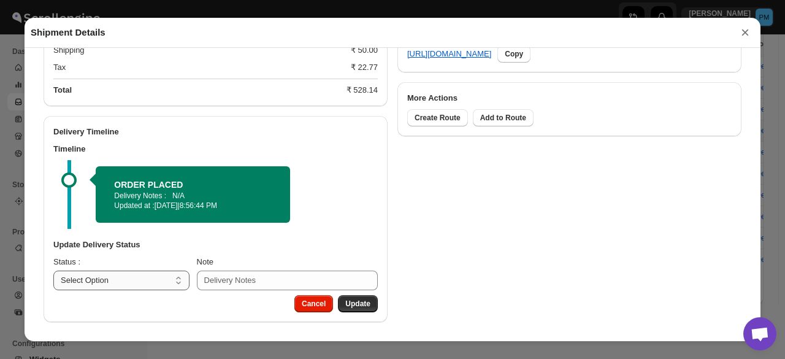
click at [155, 274] on select "Select Option PICKED UP OUT FOR DELIVERY RESCHEDULE DELIVERED CANCELLED" at bounding box center [121, 281] width 136 height 20
select select "PICKED_UP"
click at [53, 271] on select "Select Option PICKED UP OUT FOR DELIVERY RESCHEDULE DELIVERED CANCELLED" at bounding box center [121, 281] width 136 height 20
click at [347, 301] on span "Pick Products" at bounding box center [345, 304] width 49 height 10
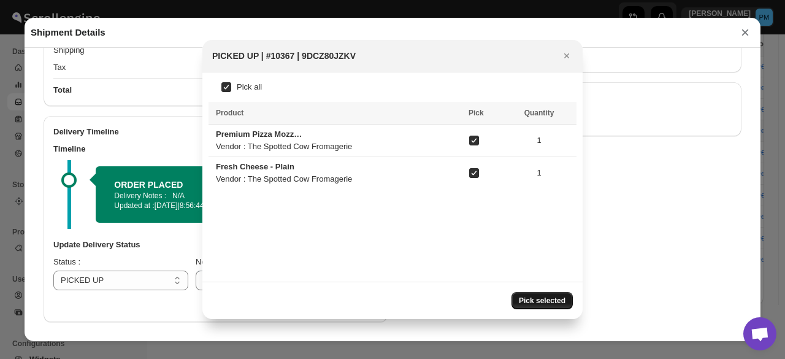
click at [551, 292] on button "Pick selected" at bounding box center [542, 300] width 61 height 17
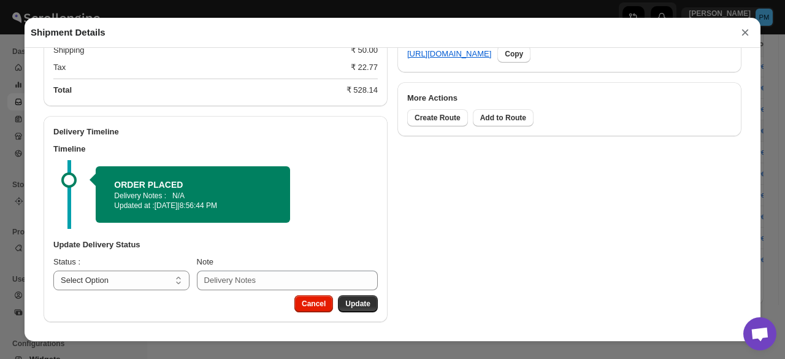
scroll to position [585, 0]
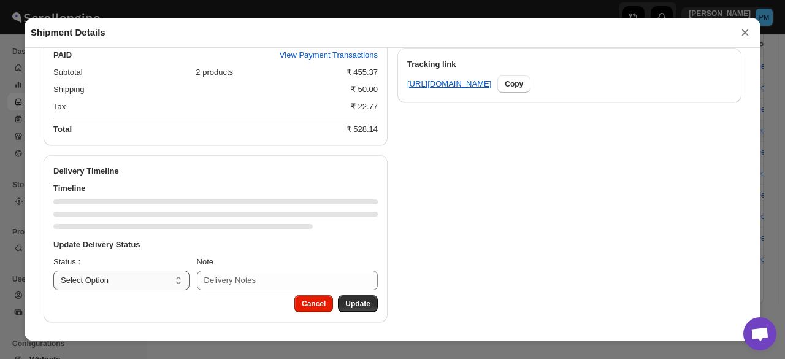
click at [157, 283] on select "Select Option PICKED UP OUT FOR DELIVERY RESCHEDULE DELIVERED CANCELLED" at bounding box center [121, 281] width 136 height 20
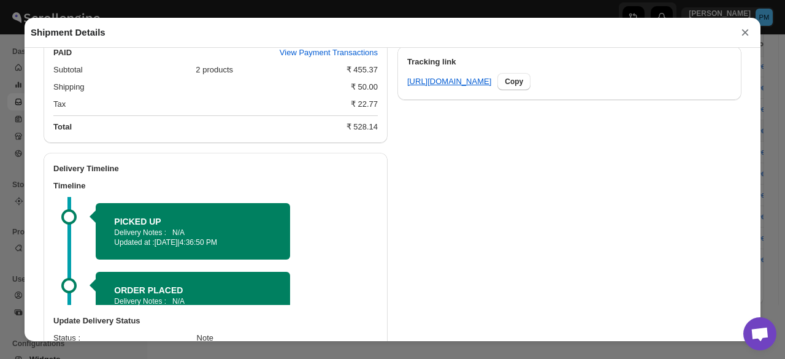
select select "OUT_FOR_DELIVERY"
click at [53, 348] on select "Select Option PICKED UP OUT FOR DELIVERY RESCHEDULE DELIVERED CANCELLED" at bounding box center [121, 357] width 136 height 20
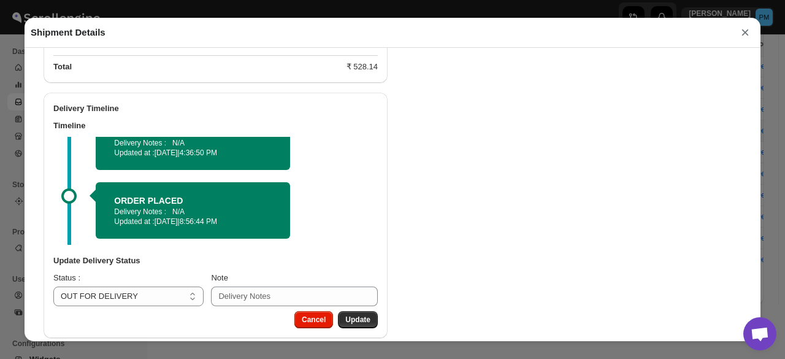
scroll to position [663, 0]
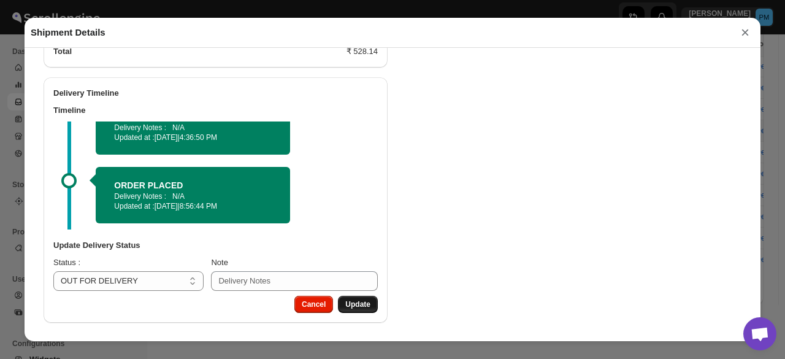
click at [372, 307] on button "Update" at bounding box center [358, 304] width 40 height 17
select select
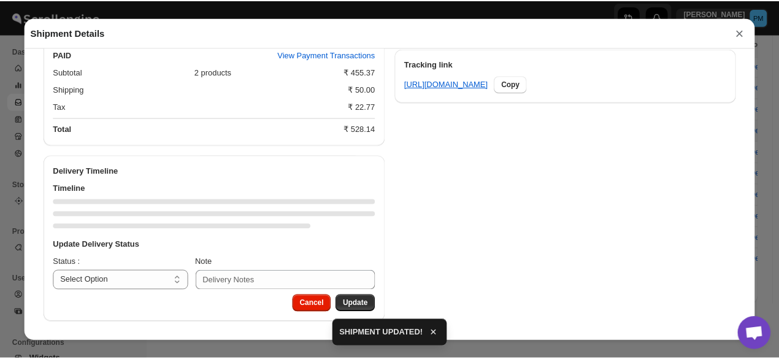
scroll to position [585, 0]
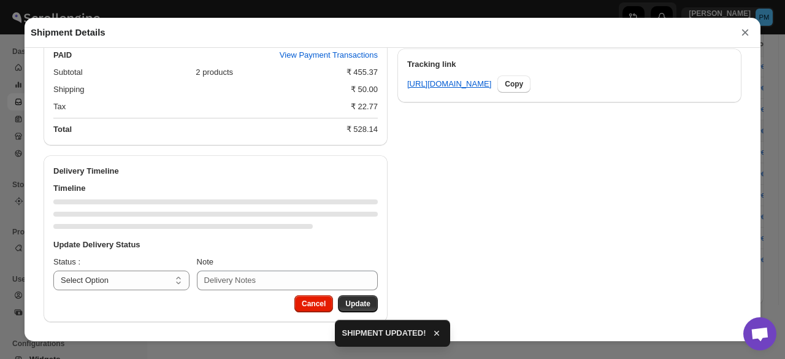
click at [748, 34] on button "×" at bounding box center [745, 32] width 18 height 17
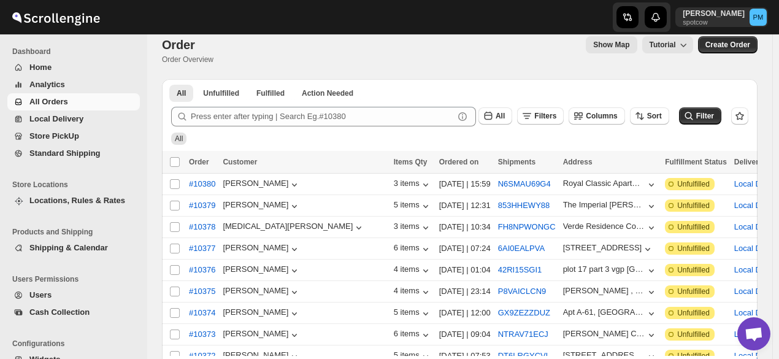
scroll to position [0, 0]
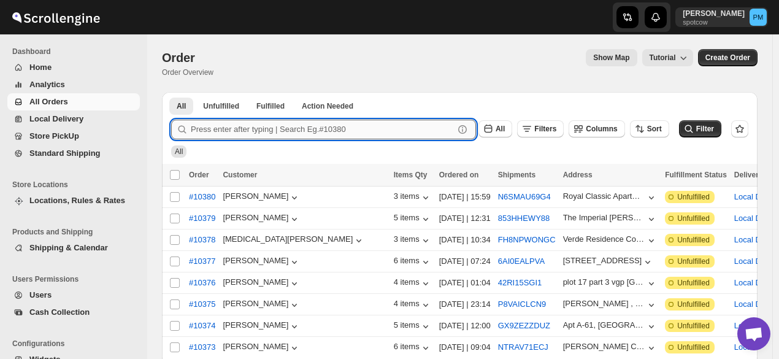
click at [313, 129] on input "text" at bounding box center [322, 130] width 263 height 20
type input "padma"
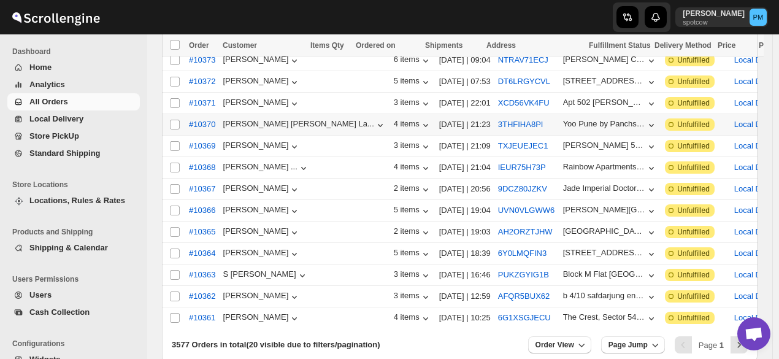
scroll to position [345, 0]
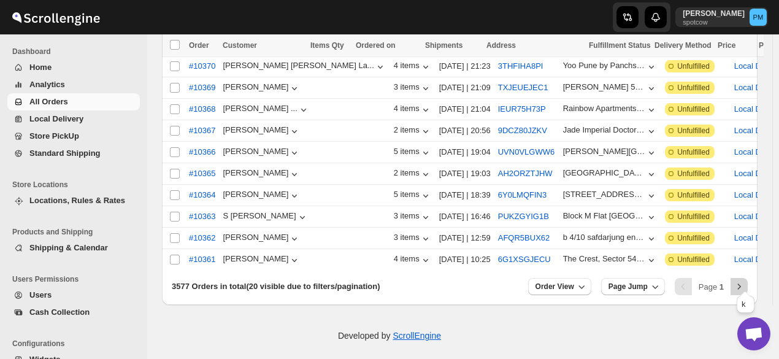
click at [737, 278] on button "Next" at bounding box center [739, 286] width 17 height 17
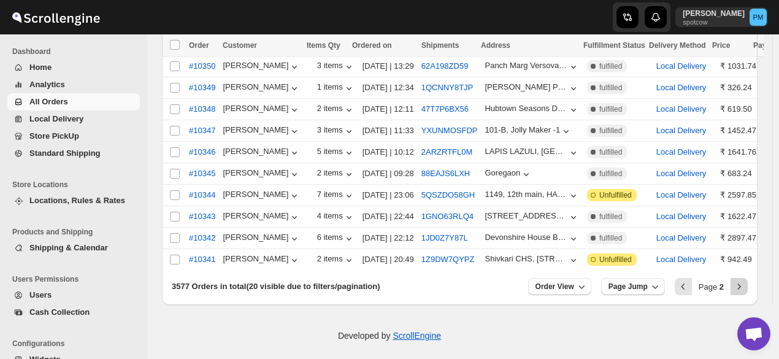
click at [743, 280] on icon "Next" at bounding box center [739, 286] width 12 height 12
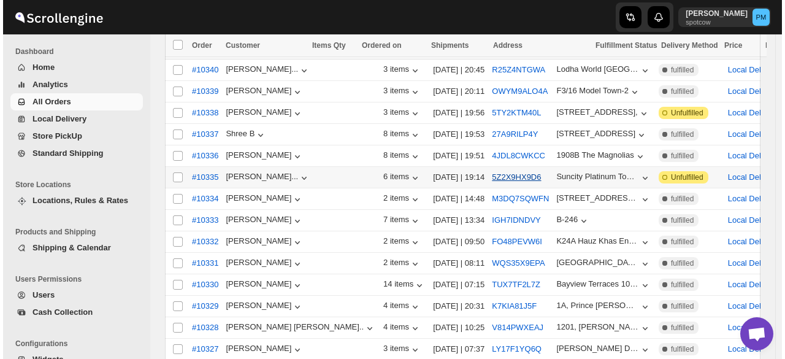
scroll to position [100, 0]
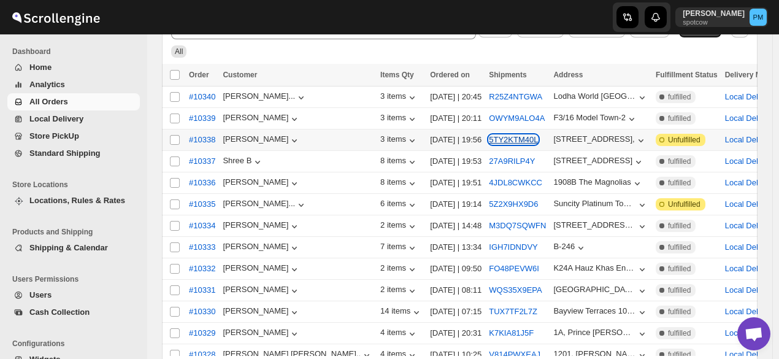
click at [489, 138] on button "5TY2KTM40L" at bounding box center [513, 139] width 49 height 9
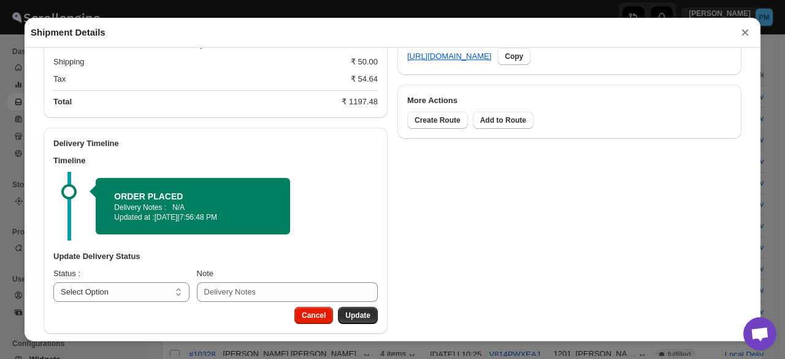
scroll to position [624, 0]
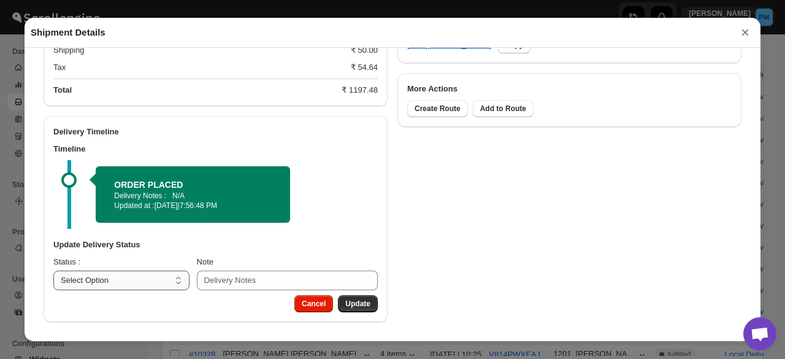
click at [171, 283] on select "Select Option PICKED UP OUT FOR DELIVERY RESCHEDULE DELIVERED CANCELLED" at bounding box center [121, 281] width 136 height 20
select select "PICKED_UP"
click at [53, 271] on select "Select Option PICKED UP OUT FOR DELIVERY RESCHEDULE DELIVERED CANCELLED" at bounding box center [121, 281] width 136 height 20
click at [348, 308] on span "Pick Products" at bounding box center [345, 304] width 49 height 10
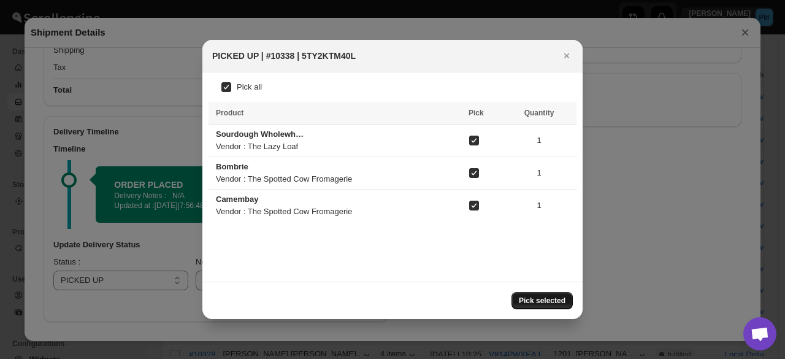
click at [555, 301] on span "Pick selected" at bounding box center [542, 301] width 47 height 10
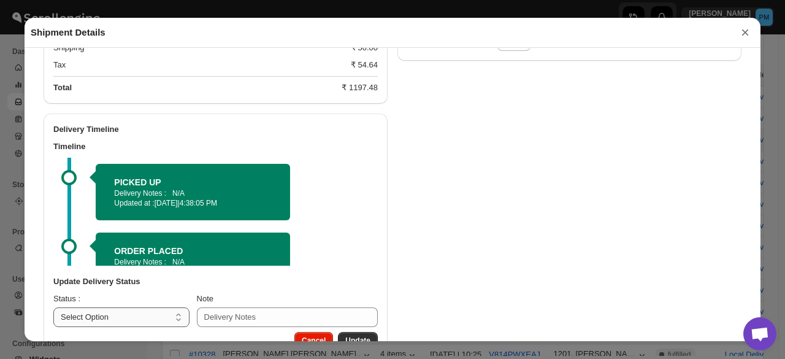
click at [149, 318] on select "Select Option PICKED UP OUT FOR DELIVERY RESCHEDULE DELIVERED CANCELLED" at bounding box center [121, 317] width 136 height 20
select select "OUT_FOR_DELIVERY"
click at [53, 309] on select "Select Option PICKED UP OUT FOR DELIVERY RESCHEDULE DELIVERED CANCELLED" at bounding box center [121, 317] width 136 height 20
click at [353, 339] on span "Update" at bounding box center [357, 341] width 25 height 10
select select
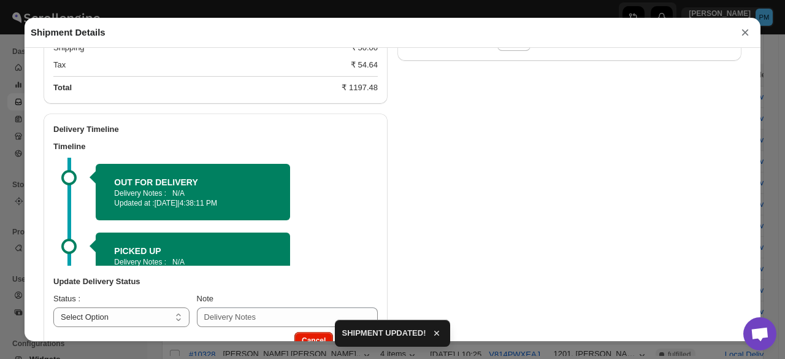
click at [751, 28] on button "×" at bounding box center [745, 32] width 18 height 17
